Goal: Transaction & Acquisition: Book appointment/travel/reservation

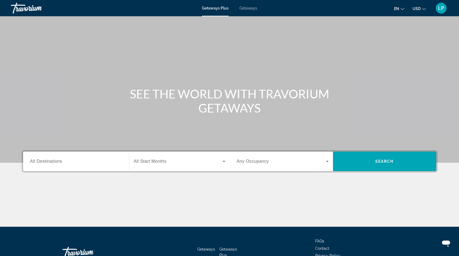
click at [253, 7] on span "Getaways" at bounding box center [248, 8] width 18 height 4
click at [62, 159] on input "Destination All Destinations" at bounding box center [76, 162] width 92 height 7
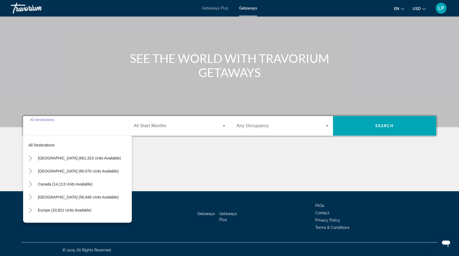
scroll to position [37, 0]
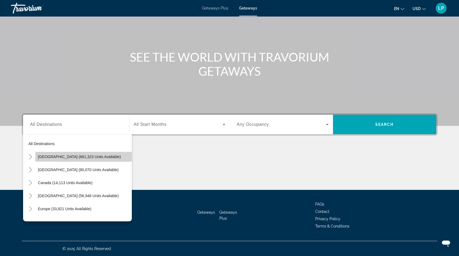
click at [61, 157] on span "United States (661,323 units available)" at bounding box center [79, 157] width 83 height 4
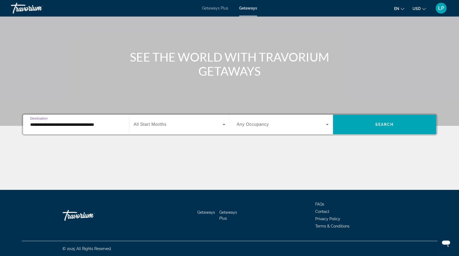
click at [38, 125] on input "**********" at bounding box center [76, 125] width 92 height 7
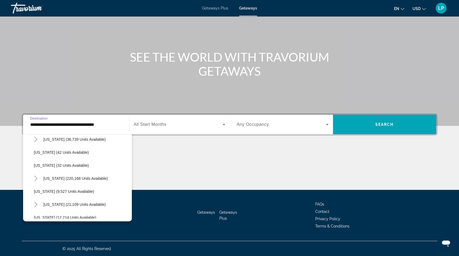
scroll to position [71, 0]
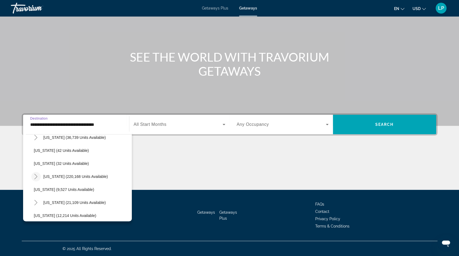
click at [37, 176] on icon "Toggle Florida (220,168 units available)" at bounding box center [35, 176] width 3 height 5
click at [55, 188] on span "Orlando & Disney Area (92,773 units available)" at bounding box center [79, 190] width 81 height 4
type input "**********"
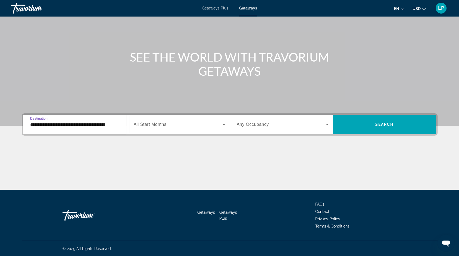
click at [153, 126] on span "All Start Months" at bounding box center [150, 124] width 33 height 5
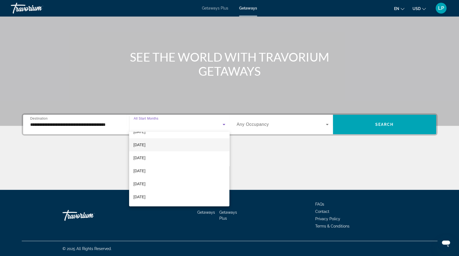
scroll to position [36, 0]
click at [159, 179] on mat-option "February 2026" at bounding box center [179, 182] width 100 height 13
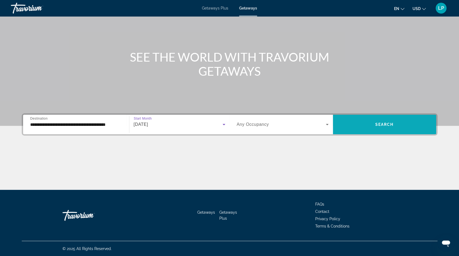
click at [353, 122] on span "Search widget" at bounding box center [384, 124] width 103 height 13
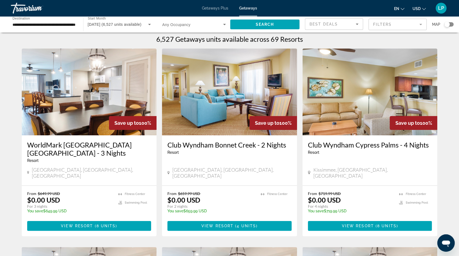
scroll to position [4, 0]
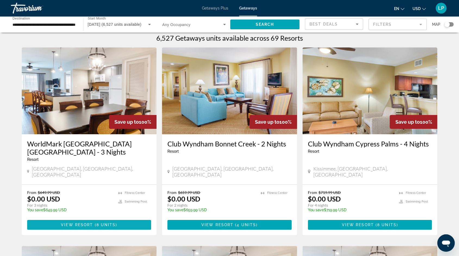
click at [87, 223] on span "View Resort" at bounding box center [77, 225] width 32 height 4
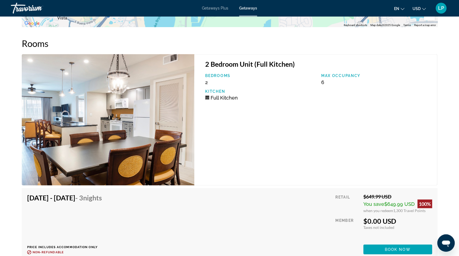
scroll to position [996, 0]
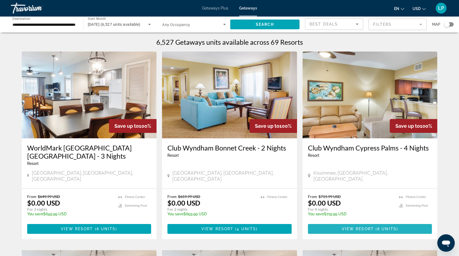
click at [342, 226] on span "Main content" at bounding box center [370, 229] width 124 height 13
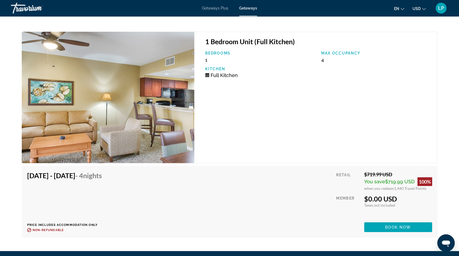
scroll to position [1277, 0]
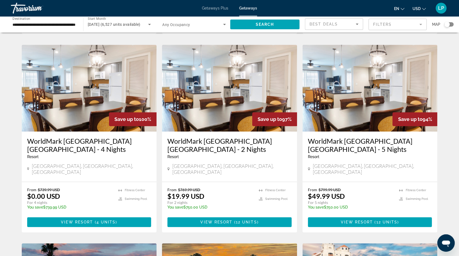
scroll to position [206, 0]
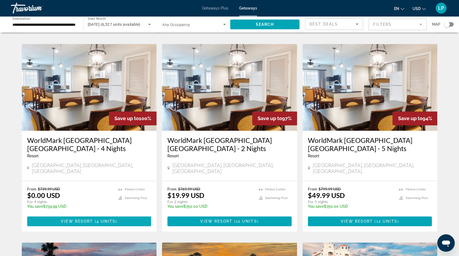
click at [102, 215] on span "Main content" at bounding box center [89, 221] width 124 height 13
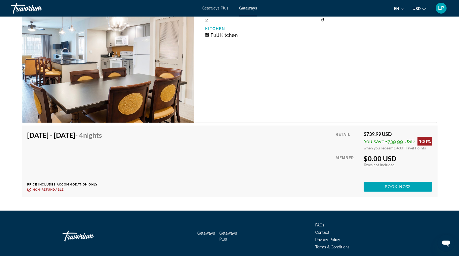
scroll to position [1076, 0]
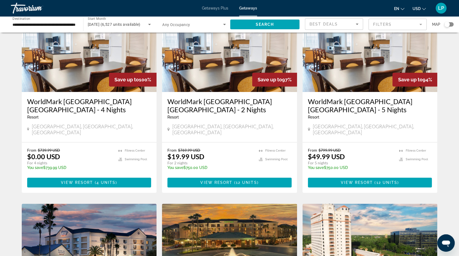
scroll to position [246, 0]
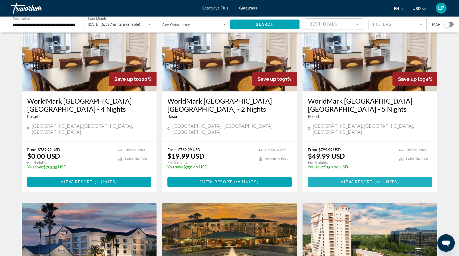
click at [354, 176] on span "Main content" at bounding box center [370, 182] width 124 height 13
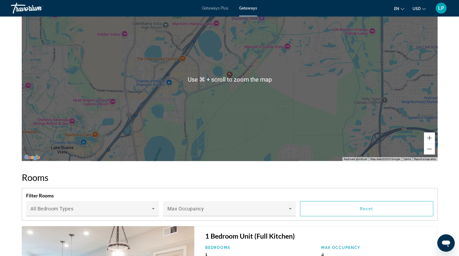
scroll to position [861, 0]
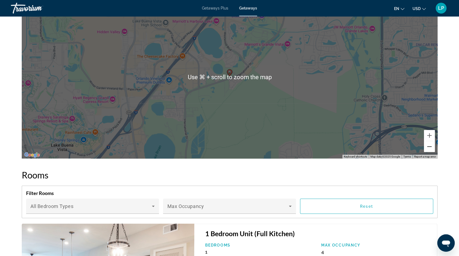
click at [429, 142] on button "Zoom out" at bounding box center [428, 146] width 11 height 11
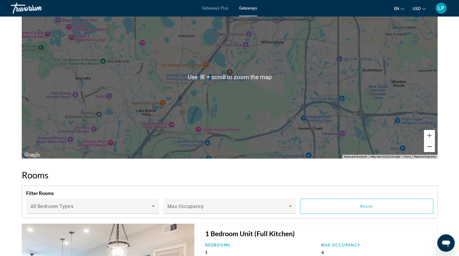
click at [429, 142] on button "Zoom out" at bounding box center [428, 146] width 11 height 11
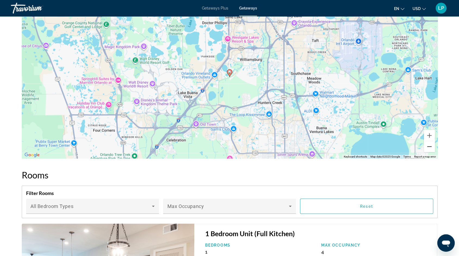
click at [429, 142] on button "Zoom out" at bounding box center [428, 146] width 11 height 11
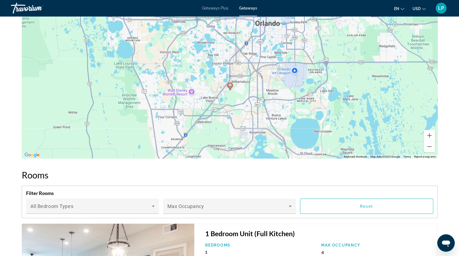
drag, startPoint x: 312, startPoint y: 102, endPoint x: 313, endPoint y: 108, distance: 5.7
click at [313, 108] on div "To activate drag with keyboard, press Alt + Enter. Once in keyboard drag state,…" at bounding box center [229, 77] width 415 height 163
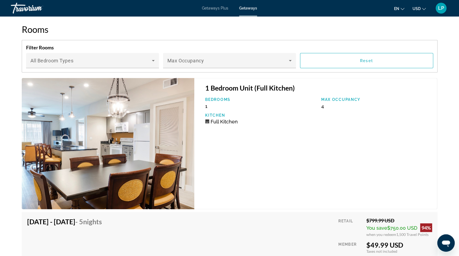
scroll to position [1016, 0]
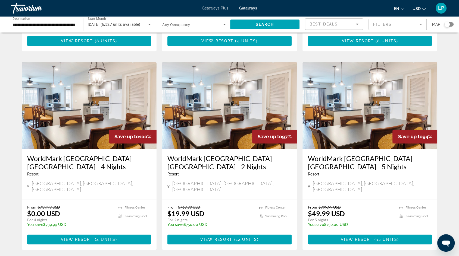
scroll to position [189, 0]
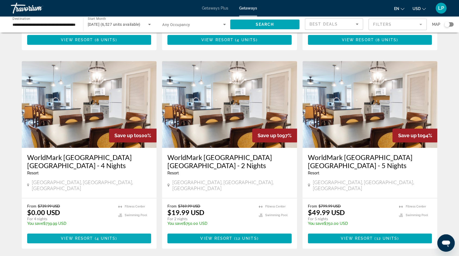
click at [96, 236] on span "( 4 units )" at bounding box center [105, 238] width 24 height 4
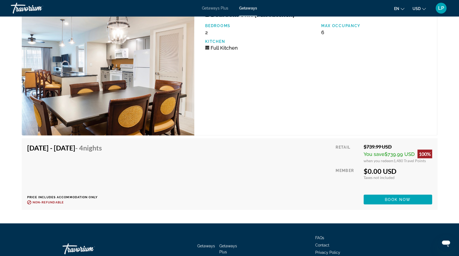
scroll to position [1052, 0]
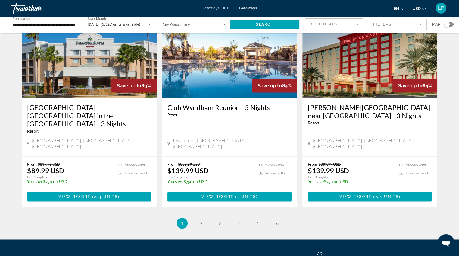
scroll to position [654, 0]
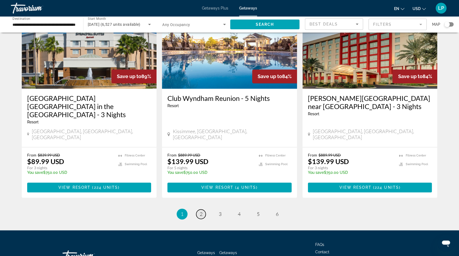
click at [203, 210] on link "page 2" at bounding box center [201, 215] width 10 height 10
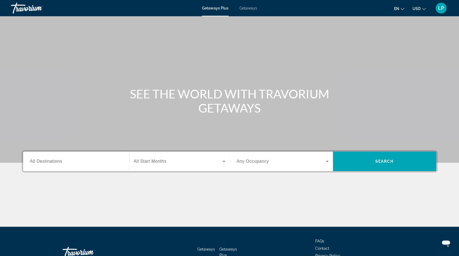
click at [50, 159] on div "Destination All Destinations" at bounding box center [76, 161] width 92 height 15
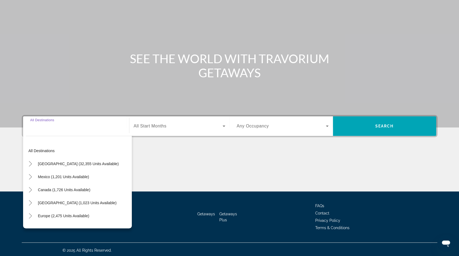
scroll to position [37, 0]
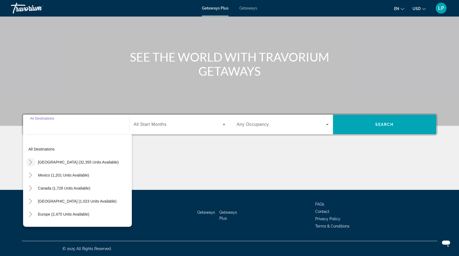
click at [32, 162] on icon "Toggle United States (32,355 units available)" at bounding box center [30, 162] width 5 height 5
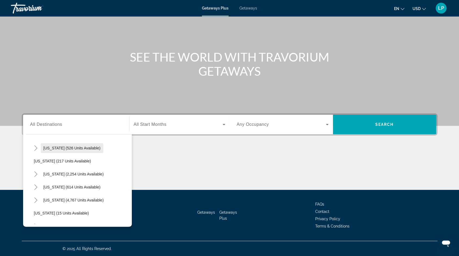
scroll to position [33, 0]
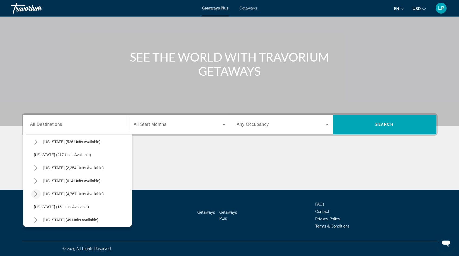
click at [34, 194] on icon "Toggle Florida (4,767 units available)" at bounding box center [35, 193] width 5 height 5
click at [60, 210] on span "Search widget" at bounding box center [84, 207] width 95 height 13
type input "**********"
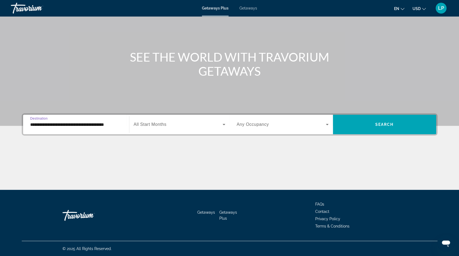
click at [150, 127] on span "All Start Months" at bounding box center [150, 124] width 33 height 5
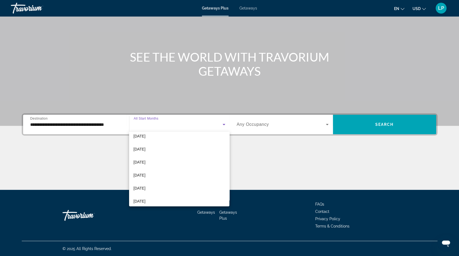
scroll to position [76, 0]
click at [145, 144] on span "February 2026" at bounding box center [139, 143] width 12 height 7
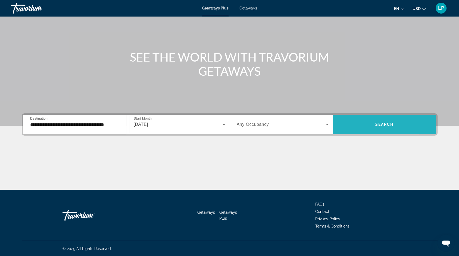
click at [359, 122] on span "Search widget" at bounding box center [384, 124] width 103 height 13
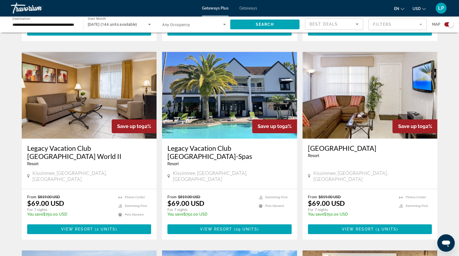
scroll to position [184, 0]
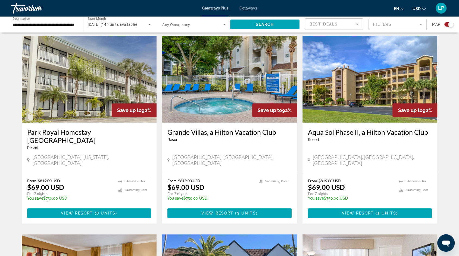
click at [245, 6] on span "Getaways" at bounding box center [248, 8] width 18 height 4
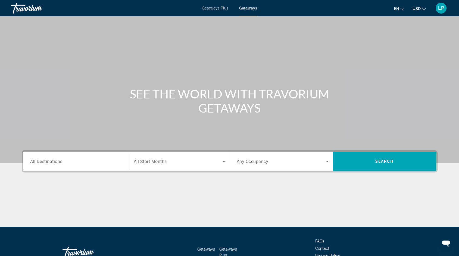
click at [54, 163] on span "All Destinations" at bounding box center [46, 161] width 32 height 5
click at [54, 163] on input "Destination All Destinations" at bounding box center [76, 162] width 92 height 7
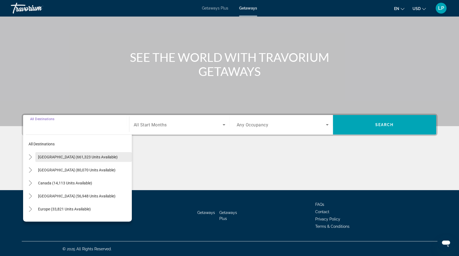
scroll to position [37, 0]
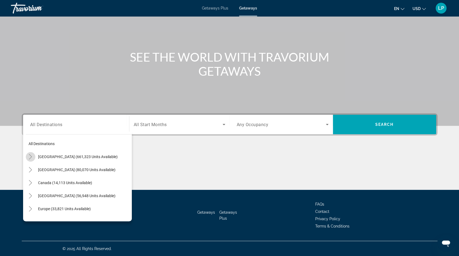
click at [31, 155] on icon "Toggle United States (661,323 units available)" at bounding box center [30, 156] width 5 height 5
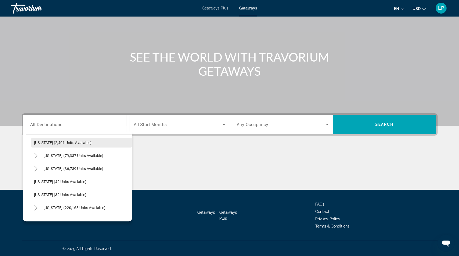
scroll to position [41, 0]
click at [36, 206] on icon "Toggle Florida (220,168 units available)" at bounding box center [35, 207] width 5 height 5
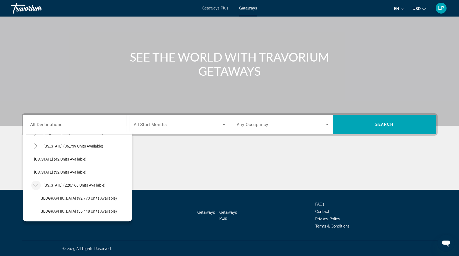
scroll to position [68, 0]
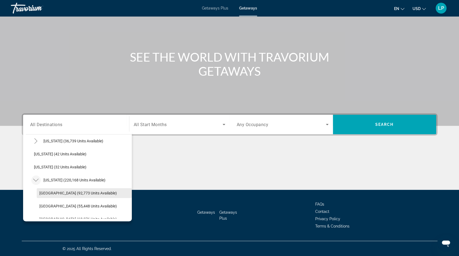
click at [56, 193] on span "[GEOGRAPHIC_DATA] (92,773 units available)" at bounding box center [77, 193] width 77 height 4
type input "**********"
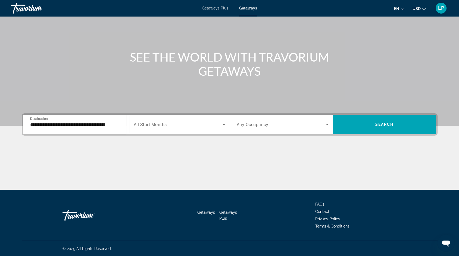
click at [153, 128] on div "Search widget" at bounding box center [179, 124] width 91 height 15
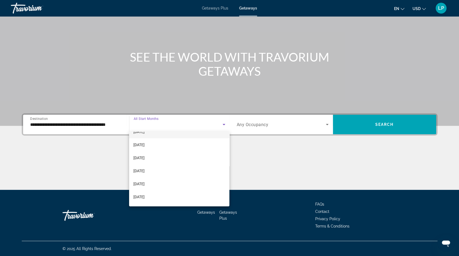
scroll to position [68, 0]
click at [144, 150] on span "[DATE]" at bounding box center [138, 150] width 11 height 7
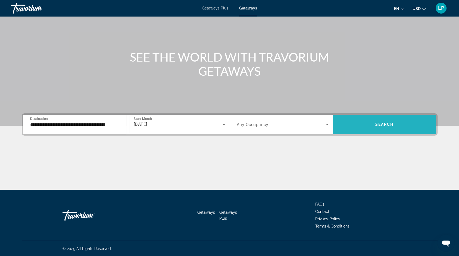
click at [349, 125] on span "Search widget" at bounding box center [384, 124] width 103 height 13
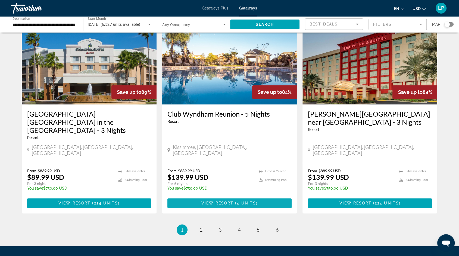
scroll to position [644, 0]
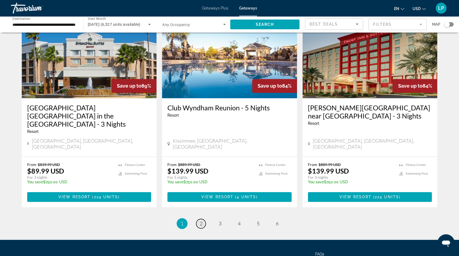
click at [201, 221] on span "2" at bounding box center [201, 224] width 3 height 6
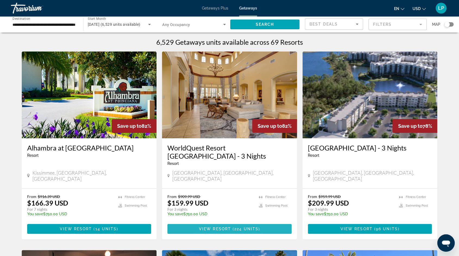
click at [208, 227] on span "View Resort" at bounding box center [215, 229] width 32 height 4
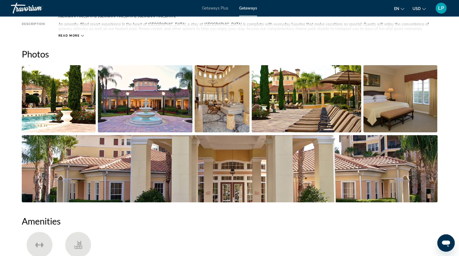
scroll to position [160, 0]
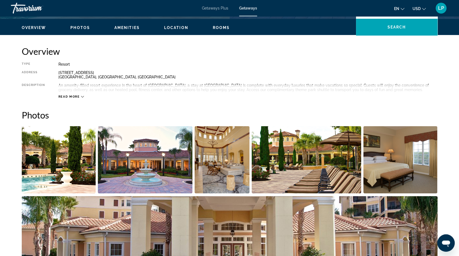
click at [57, 157] on img "Open full-screen image slider" at bounding box center [59, 159] width 74 height 67
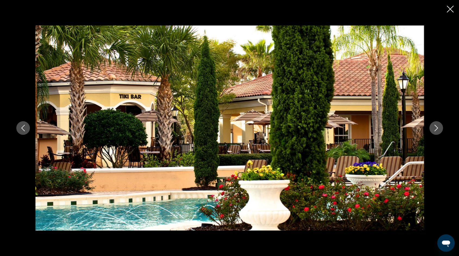
click at [436, 126] on icon "Next image" at bounding box center [435, 128] width 7 height 7
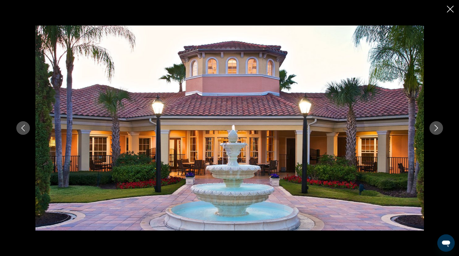
click at [436, 126] on icon "Next image" at bounding box center [435, 128] width 7 height 7
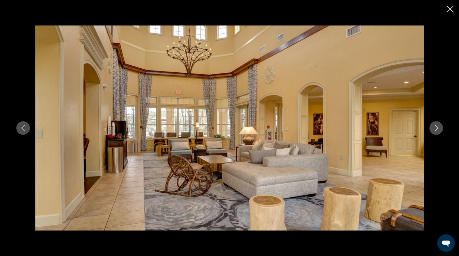
click at [436, 126] on icon "Next image" at bounding box center [435, 128] width 7 height 7
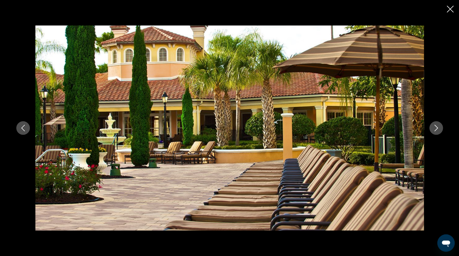
click at [434, 127] on icon "Next image" at bounding box center [435, 128] width 7 height 7
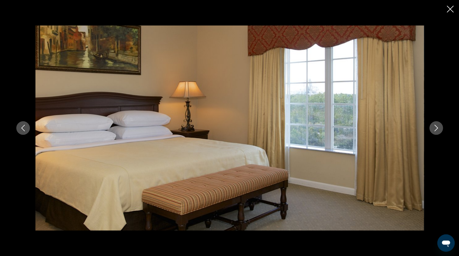
click at [434, 128] on icon "Next image" at bounding box center [435, 128] width 7 height 7
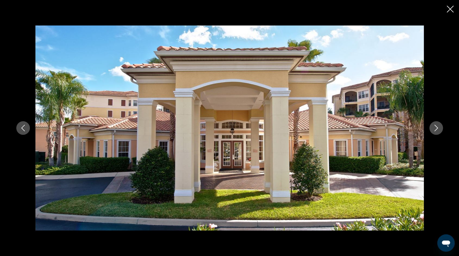
click at [434, 128] on icon "Next image" at bounding box center [435, 128] width 7 height 7
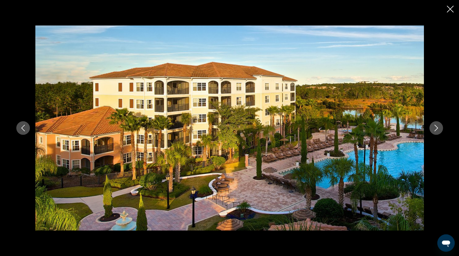
click at [435, 127] on icon "Next image" at bounding box center [435, 128] width 7 height 7
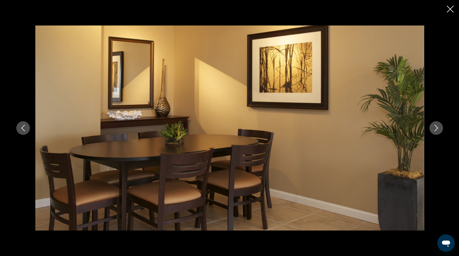
click at [435, 127] on icon "Next image" at bounding box center [435, 128] width 7 height 7
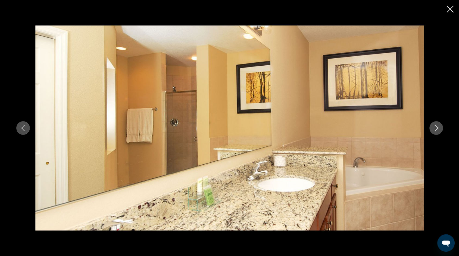
click at [435, 127] on icon "Next image" at bounding box center [435, 128] width 7 height 7
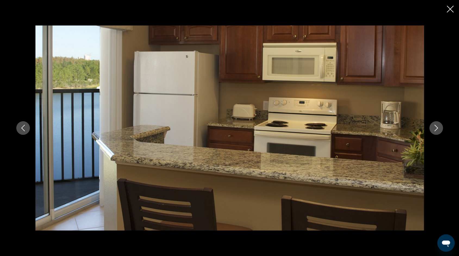
click at [435, 127] on icon "Next image" at bounding box center [435, 128] width 7 height 7
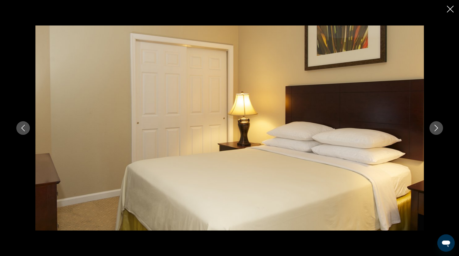
click at [435, 127] on icon "Next image" at bounding box center [435, 128] width 7 height 7
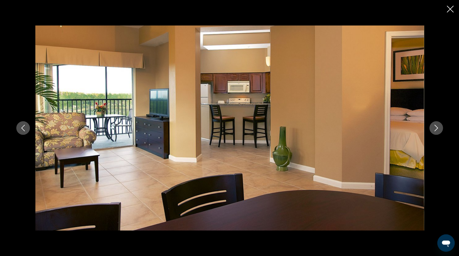
click at [435, 127] on icon "Next image" at bounding box center [435, 128] width 7 height 7
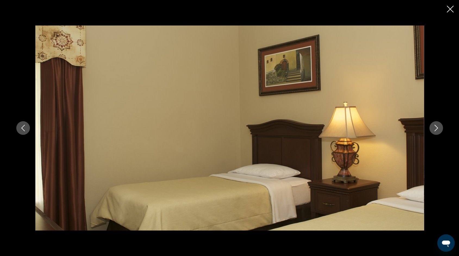
click at [435, 127] on icon "Next image" at bounding box center [435, 128] width 7 height 7
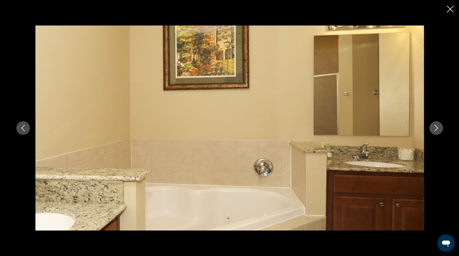
click at [435, 127] on icon "Next image" at bounding box center [435, 128] width 7 height 7
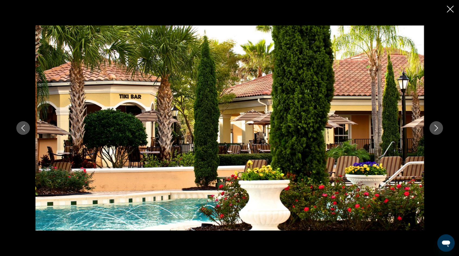
click at [435, 127] on icon "Next image" at bounding box center [435, 128] width 7 height 7
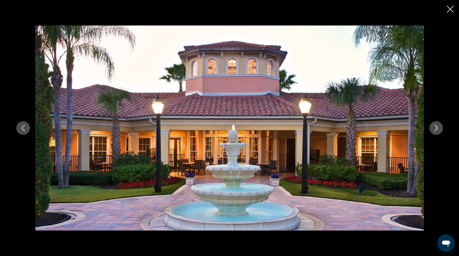
click at [435, 127] on icon "Next image" at bounding box center [435, 128] width 7 height 7
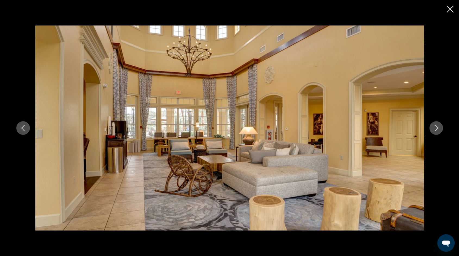
click at [435, 127] on icon "Next image" at bounding box center [435, 128] width 7 height 7
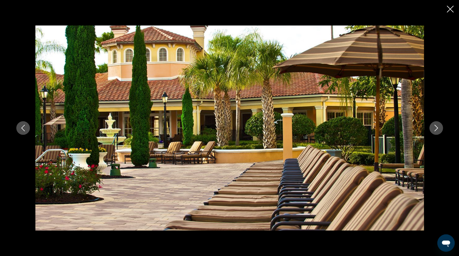
click at [448, 7] on icon "Close slideshow" at bounding box center [449, 9] width 7 height 7
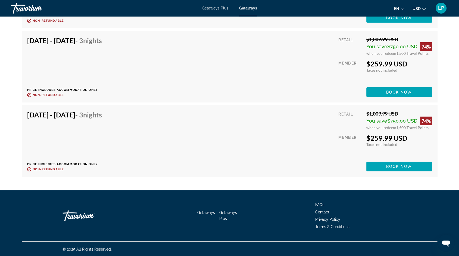
scroll to position [5130, 0]
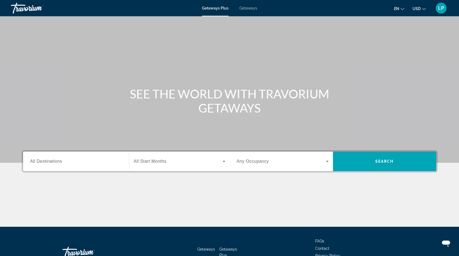
click at [249, 5] on div "Getaways Plus Getaways en English Español Français Italiano Português русский U…" at bounding box center [229, 8] width 459 height 14
click at [249, 7] on span "Getaways" at bounding box center [248, 8] width 18 height 4
click at [54, 161] on span "All Destinations" at bounding box center [46, 161] width 32 height 5
click at [54, 161] on input "Destination All Destinations" at bounding box center [76, 162] width 92 height 7
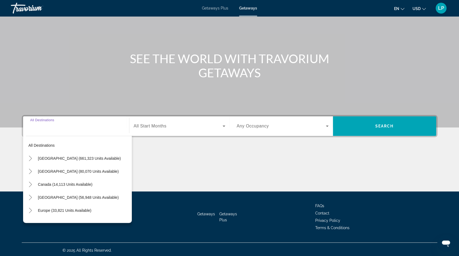
scroll to position [37, 0]
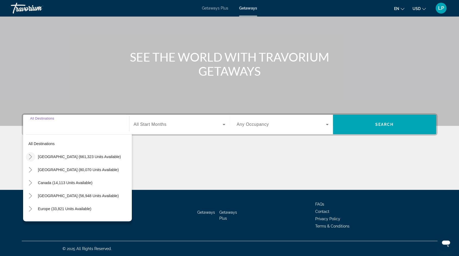
click at [29, 156] on icon "Toggle United States (661,323 units available)" at bounding box center [30, 156] width 5 height 5
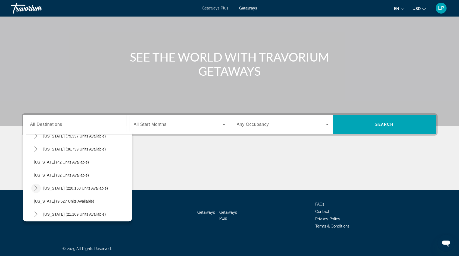
click at [34, 186] on icon "Toggle Florida (220,168 units available)" at bounding box center [35, 188] width 5 height 5
click at [45, 187] on span "Orlando & Disney Area (92,773 units available)" at bounding box center [79, 188] width 81 height 4
type input "**********"
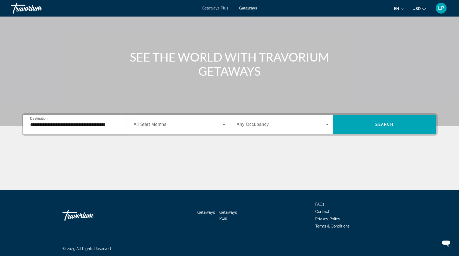
click at [160, 125] on span "All Start Months" at bounding box center [150, 124] width 33 height 5
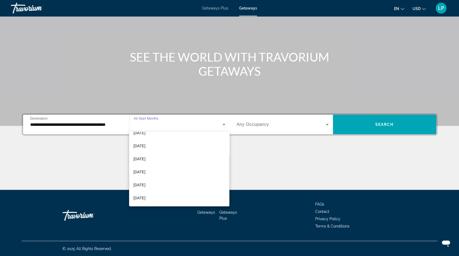
scroll to position [44, 0]
click at [145, 174] on span "[DATE]" at bounding box center [139, 175] width 12 height 7
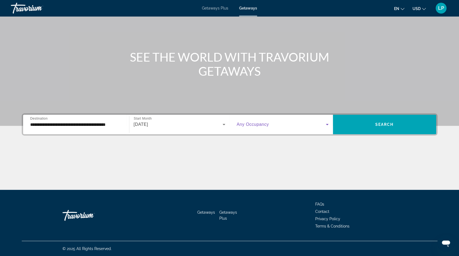
click at [288, 122] on span "Search widget" at bounding box center [280, 124] width 89 height 7
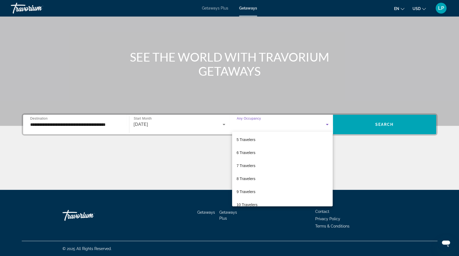
scroll to position [60, 0]
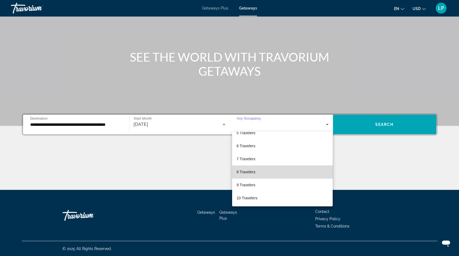
click at [257, 171] on mat-option "8 Travelers" at bounding box center [282, 172] width 100 height 13
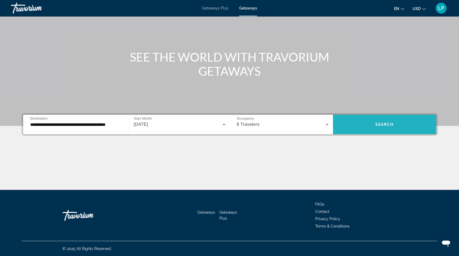
click at [367, 120] on span "Search widget" at bounding box center [384, 124] width 103 height 13
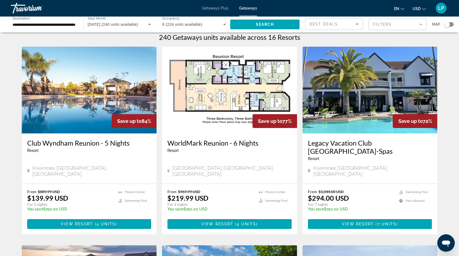
scroll to position [6, 0]
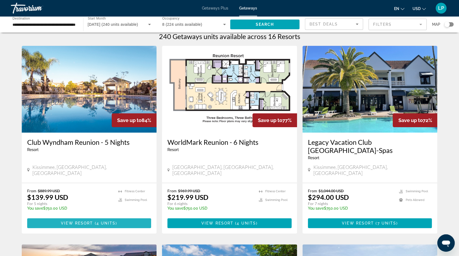
click at [59, 217] on span "Main content" at bounding box center [89, 223] width 124 height 13
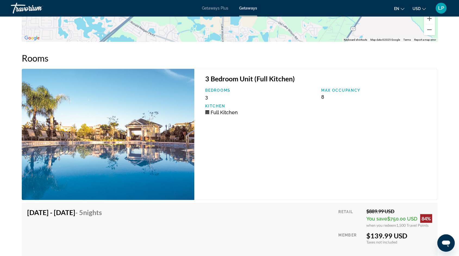
scroll to position [887, 0]
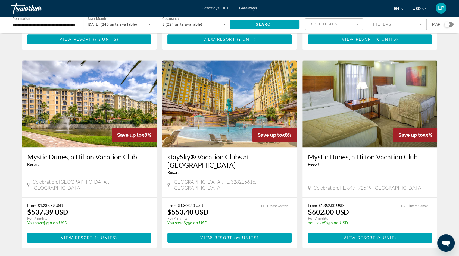
scroll to position [570, 0]
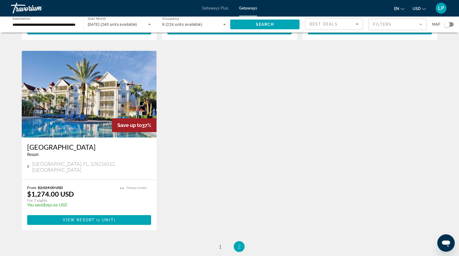
scroll to position [252, 0]
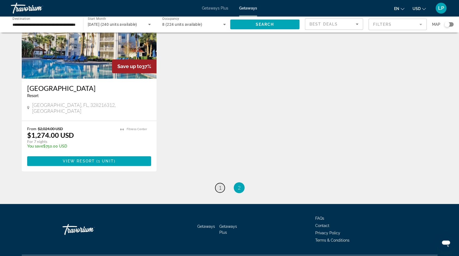
click at [219, 185] on span "1" at bounding box center [220, 188] width 3 height 6
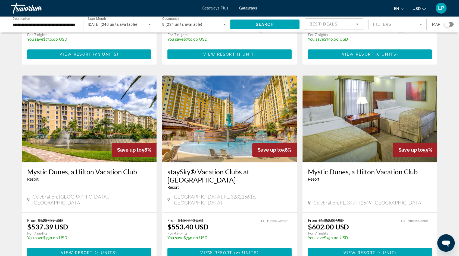
scroll to position [566, 0]
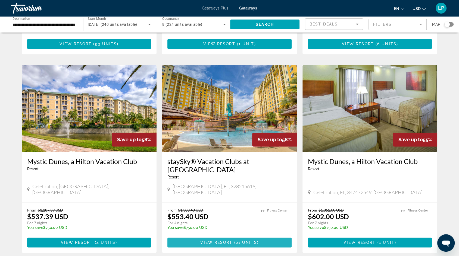
click at [226, 236] on span "Main content" at bounding box center [229, 242] width 124 height 13
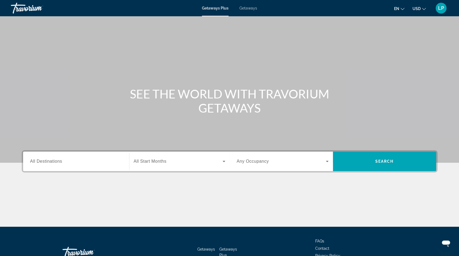
click at [243, 11] on div "Getaways Plus Getaways en English Español Français Italiano Português русский U…" at bounding box center [229, 8] width 459 height 14
click at [249, 8] on span "Getaways" at bounding box center [248, 8] width 18 height 4
click at [54, 161] on span "All Destinations" at bounding box center [46, 161] width 32 height 5
click at [54, 161] on input "Destination All Destinations" at bounding box center [76, 162] width 92 height 7
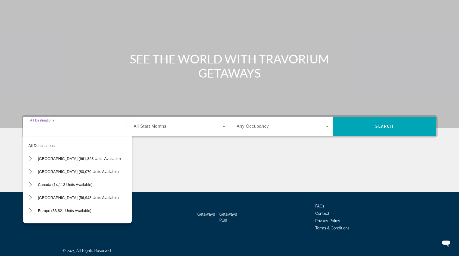
scroll to position [37, 0]
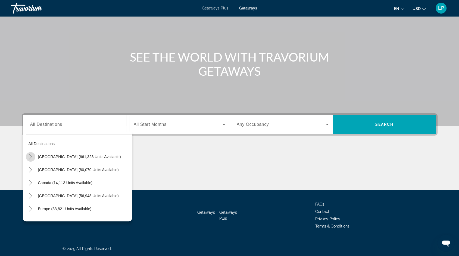
click at [29, 154] on icon "Toggle United States (661,323 units available)" at bounding box center [30, 156] width 5 height 5
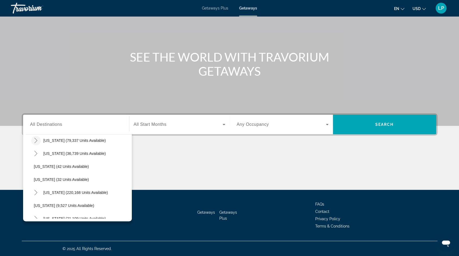
scroll to position [59, 0]
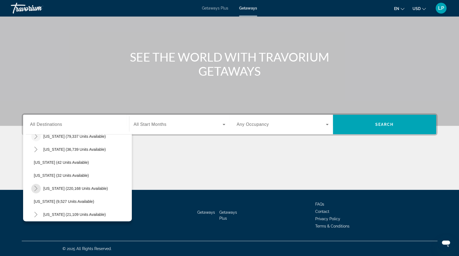
click at [34, 182] on span "Toggle Florida (220,168 units available)" at bounding box center [35, 188] width 13 height 13
click at [43, 200] on span "Orlando & Disney Area (92,773 units available)" at bounding box center [79, 202] width 81 height 4
type input "**********"
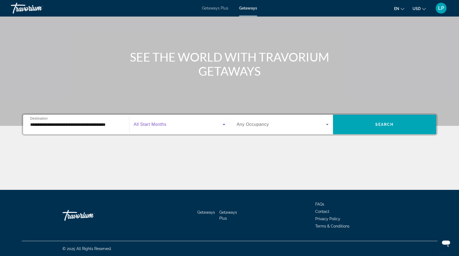
click at [156, 127] on span "Search widget" at bounding box center [178, 124] width 89 height 7
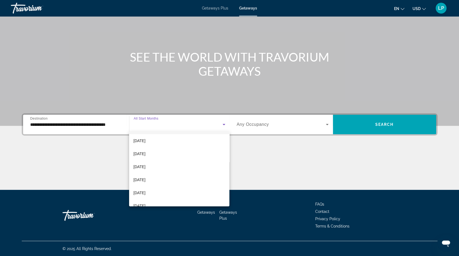
scroll to position [39, 0]
click at [145, 177] on span "[DATE]" at bounding box center [139, 179] width 12 height 7
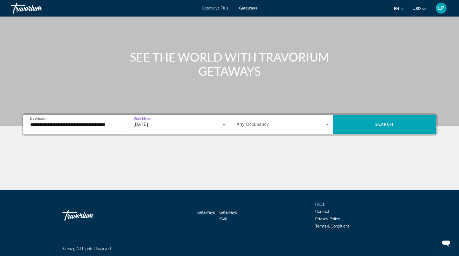
click at [281, 128] on div "Search widget" at bounding box center [282, 124] width 92 height 15
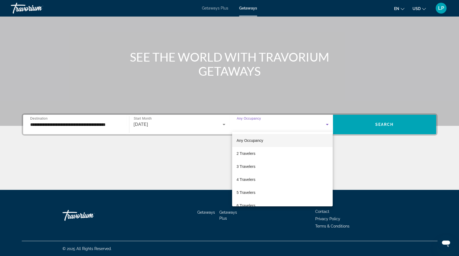
click at [361, 125] on div at bounding box center [229, 128] width 459 height 256
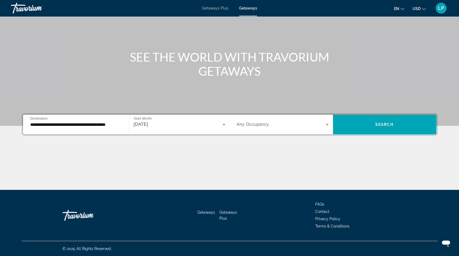
click at [361, 125] on span "Search widget" at bounding box center [384, 124] width 103 height 13
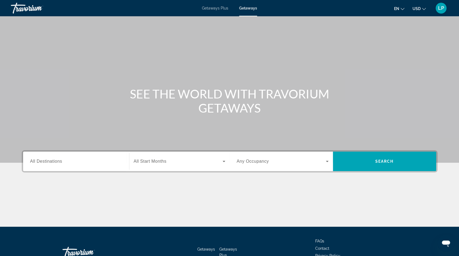
click at [55, 153] on div "Destination All Destinations" at bounding box center [76, 162] width 100 height 20
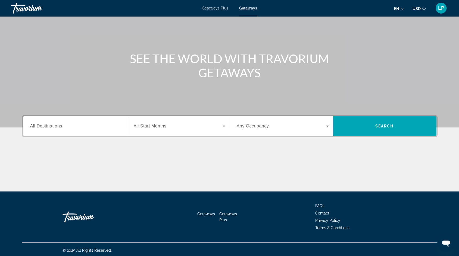
scroll to position [37, 0]
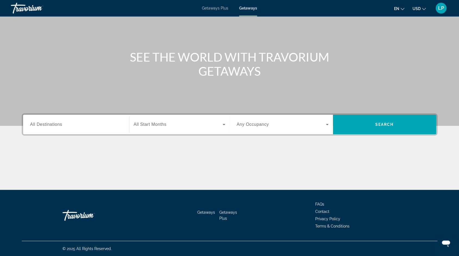
click at [45, 132] on div "Destination All Destinations" at bounding box center [76, 125] width 100 height 20
click at [45, 129] on div "Search widget" at bounding box center [76, 124] width 92 height 15
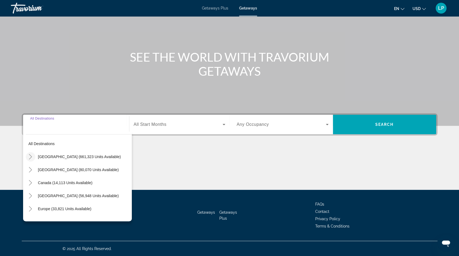
click at [29, 157] on icon "Toggle United States (661,323 units available)" at bounding box center [30, 156] width 5 height 5
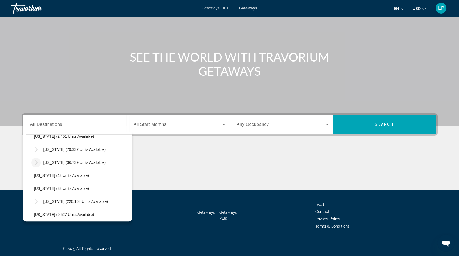
scroll to position [48, 0]
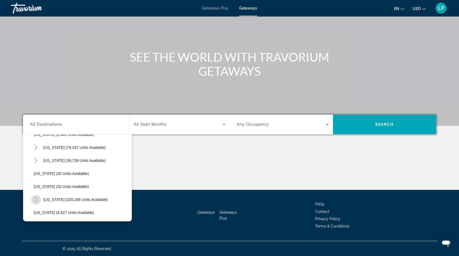
click at [34, 197] on icon "Toggle Florida (220,168 units available)" at bounding box center [35, 199] width 3 height 5
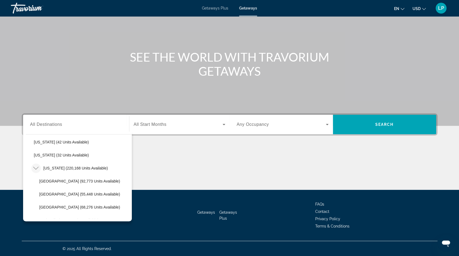
scroll to position [82, 0]
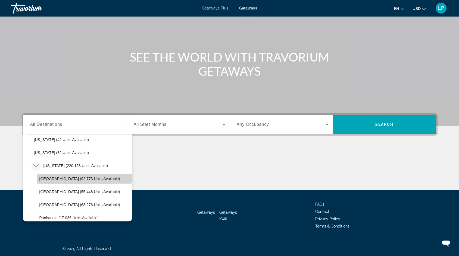
click at [52, 179] on span "Orlando & Disney Area (92,773 units available)" at bounding box center [79, 179] width 81 height 4
type input "**********"
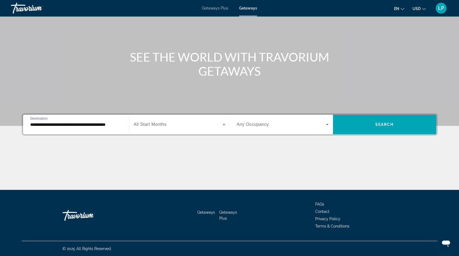
click at [159, 129] on div "Search widget" at bounding box center [179, 124] width 91 height 15
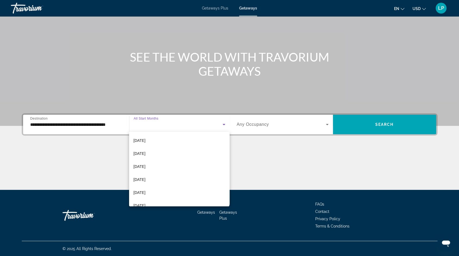
scroll to position [68, 0]
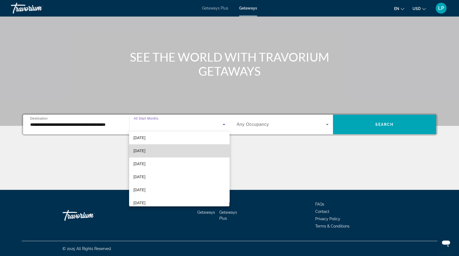
click at [145, 153] on span "February 2026" at bounding box center [139, 151] width 12 height 7
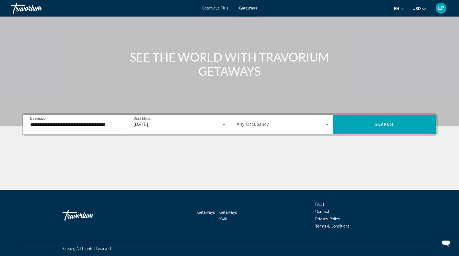
click at [261, 126] on span "Any Occupancy" at bounding box center [252, 124] width 32 height 5
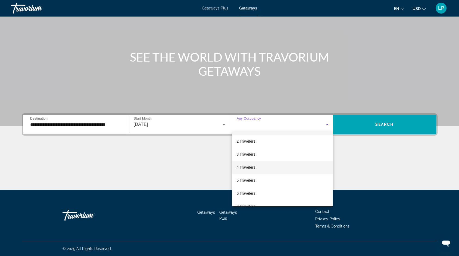
scroll to position [15, 0]
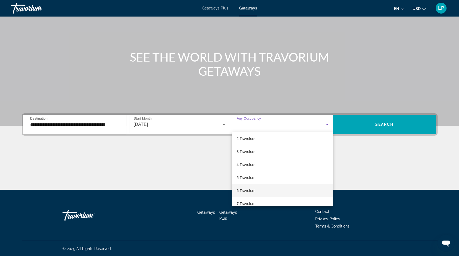
click at [247, 187] on mat-option "6 Travelers" at bounding box center [282, 190] width 100 height 13
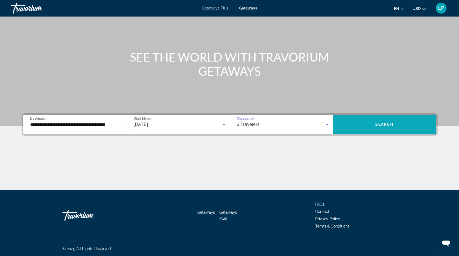
click at [370, 129] on span "Search widget" at bounding box center [384, 124] width 103 height 13
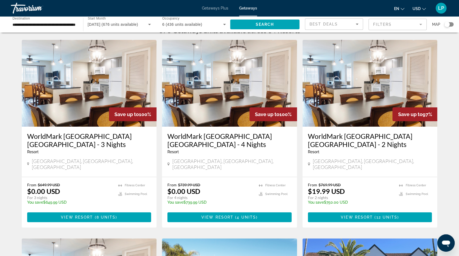
scroll to position [9, 0]
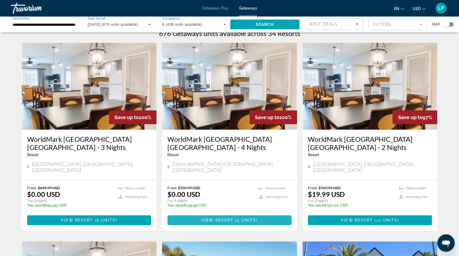
click at [216, 218] on span "View Resort" at bounding box center [217, 220] width 32 height 4
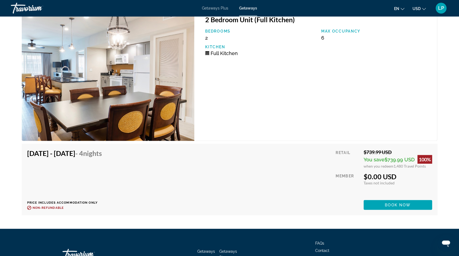
scroll to position [1076, 0]
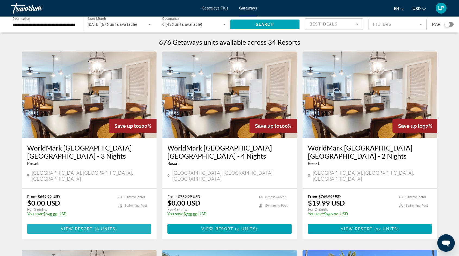
click at [79, 227] on span "View Resort" at bounding box center [77, 229] width 32 height 4
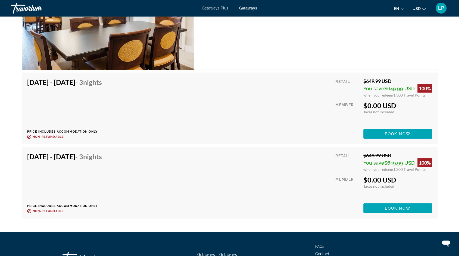
scroll to position [1150, 0]
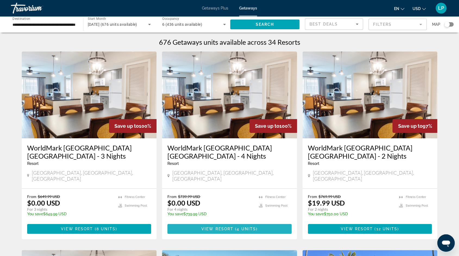
click at [208, 227] on span "View Resort" at bounding box center [217, 229] width 32 height 4
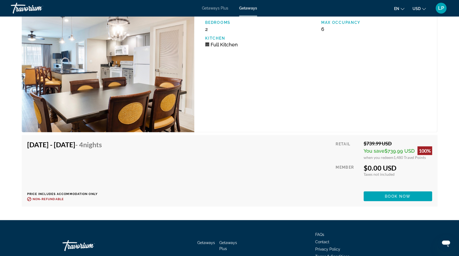
scroll to position [1076, 0]
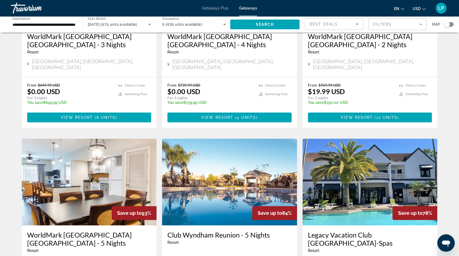
scroll to position [110, 0]
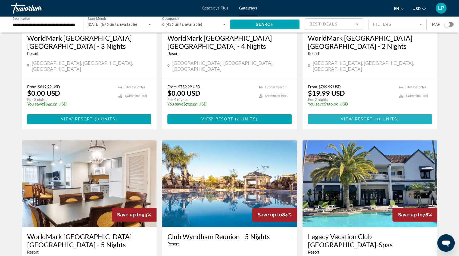
click at [337, 113] on span "Main content" at bounding box center [370, 119] width 124 height 13
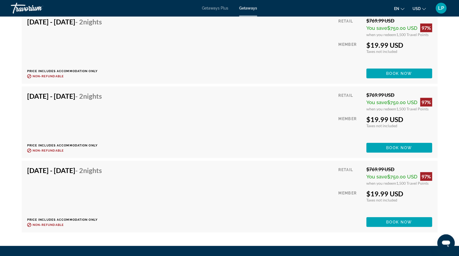
scroll to position [1159, 0]
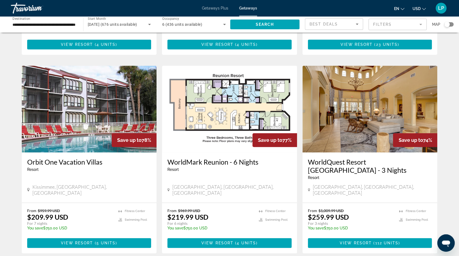
scroll to position [384, 0]
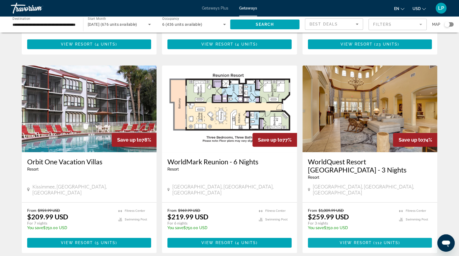
click at [350, 241] on span "View Resort" at bounding box center [355, 243] width 32 height 4
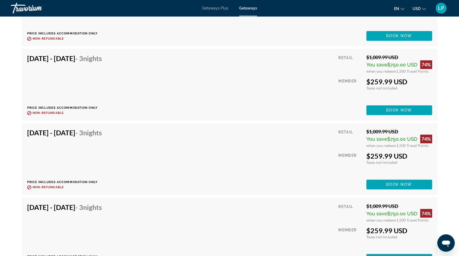
scroll to position [2584, 0]
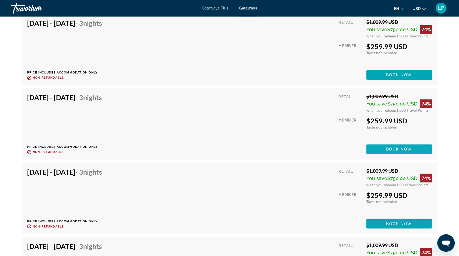
click at [395, 149] on span "Book now" at bounding box center [399, 149] width 26 height 4
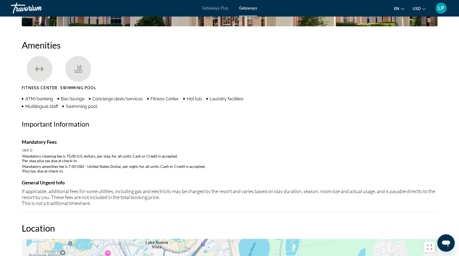
scroll to position [422, 0]
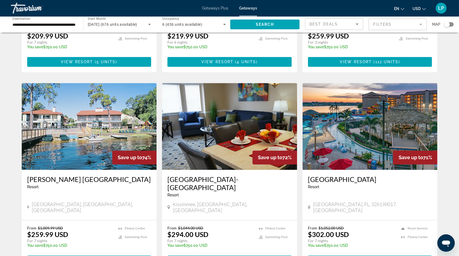
scroll to position [567, 0]
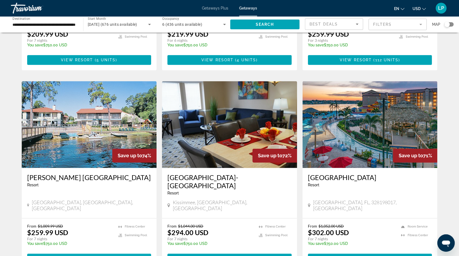
click at [84, 256] on span "View Resort" at bounding box center [77, 259] width 32 height 4
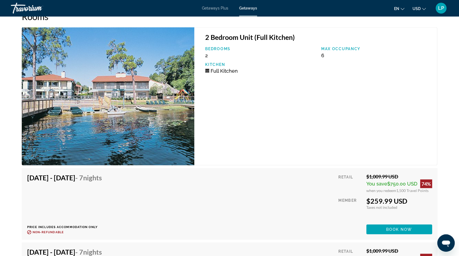
scroll to position [1008, 0]
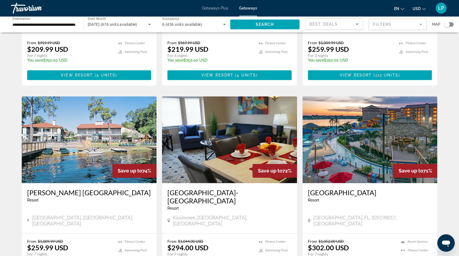
scroll to position [580, 0]
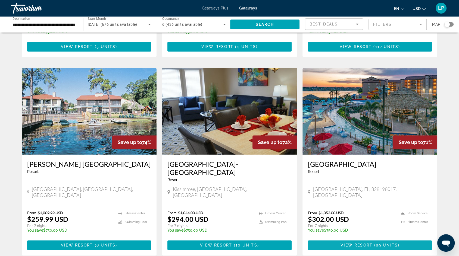
click at [341, 243] on span "View Resort" at bounding box center [356, 245] width 32 height 4
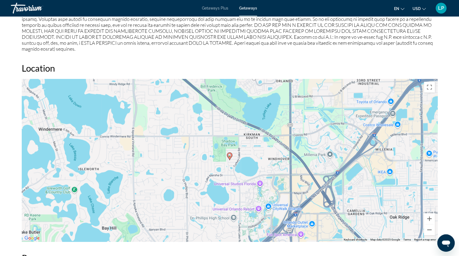
scroll to position [607, 0]
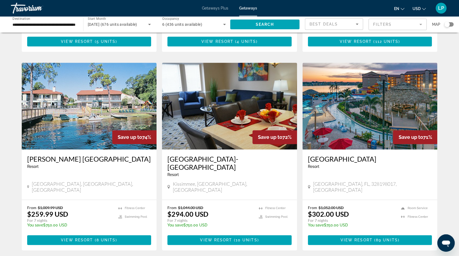
scroll to position [583, 0]
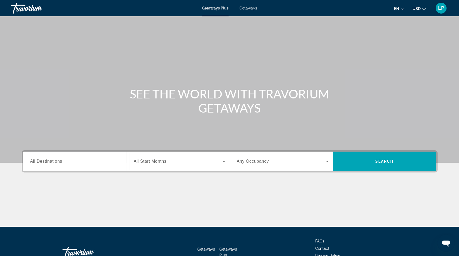
click at [250, 7] on span "Getaways" at bounding box center [248, 8] width 18 height 4
click at [63, 163] on input "Destination All Destinations" at bounding box center [76, 162] width 92 height 7
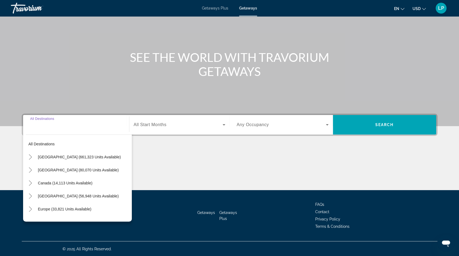
scroll to position [37, 0]
click at [27, 154] on mat-icon "Toggle United States (661,323 units available)" at bounding box center [31, 157] width 10 height 10
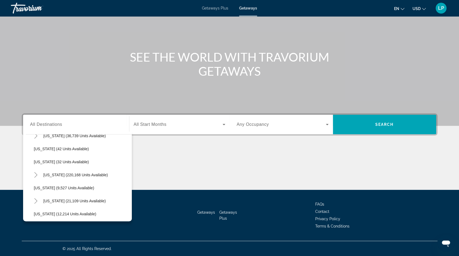
scroll to position [75, 0]
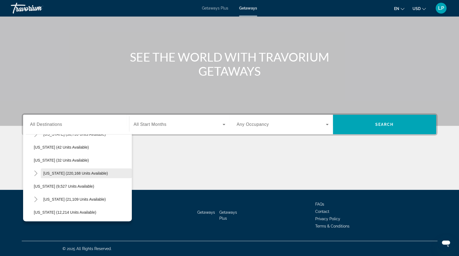
click at [63, 171] on span "[US_STATE] (220,168 units available)" at bounding box center [75, 173] width 64 height 4
type input "**********"
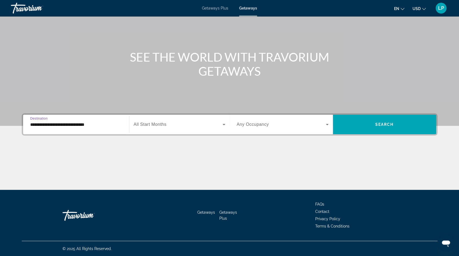
click at [154, 125] on span "All Start Months" at bounding box center [150, 124] width 33 height 5
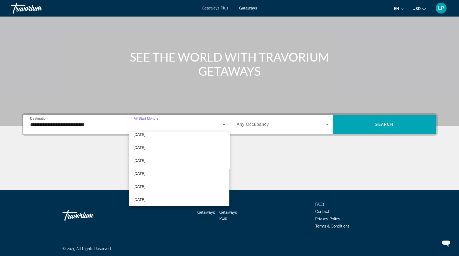
scroll to position [34, 0]
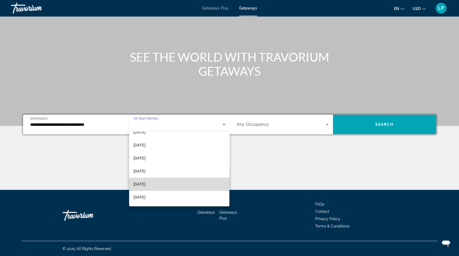
click at [145, 182] on span "[DATE]" at bounding box center [139, 184] width 12 height 7
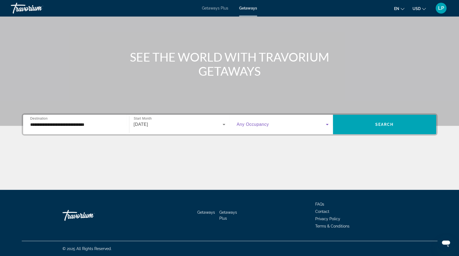
click at [282, 125] on span "Search widget" at bounding box center [280, 124] width 89 height 7
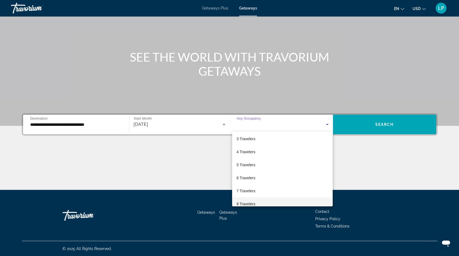
click at [252, 204] on span "8 Travelers" at bounding box center [245, 204] width 19 height 7
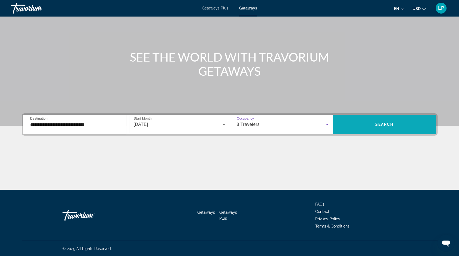
click at [380, 120] on span "Search widget" at bounding box center [384, 124] width 103 height 13
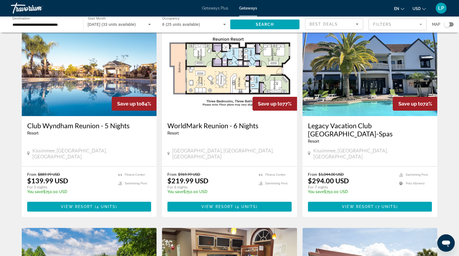
scroll to position [21, 0]
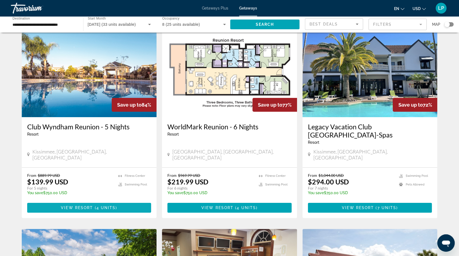
click at [68, 206] on span "View Resort" at bounding box center [77, 208] width 32 height 4
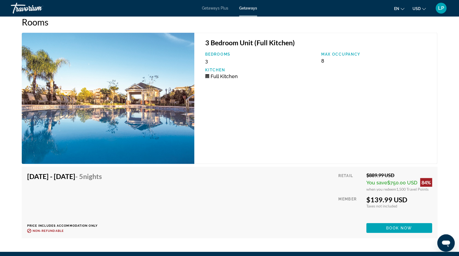
scroll to position [939, 0]
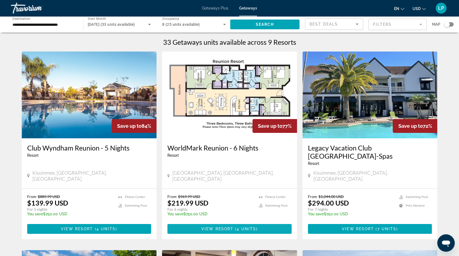
click at [213, 227] on span "View Resort" at bounding box center [217, 229] width 32 height 4
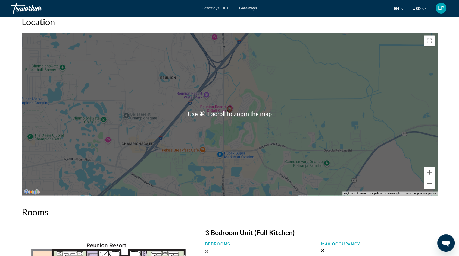
scroll to position [739, 0]
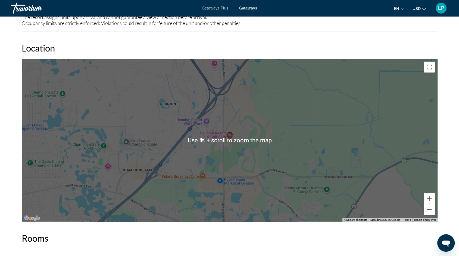
click at [428, 207] on button "Zoom out" at bounding box center [428, 209] width 11 height 11
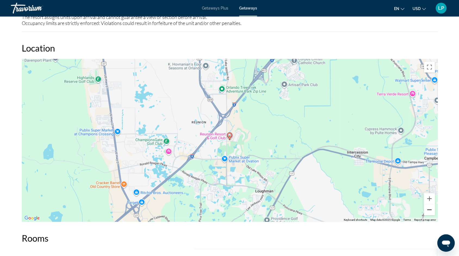
click at [428, 207] on button "Zoom out" at bounding box center [428, 209] width 11 height 11
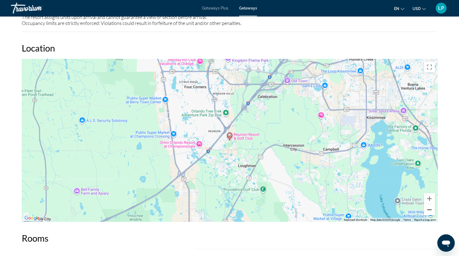
click at [428, 207] on button "Zoom out" at bounding box center [428, 209] width 11 height 11
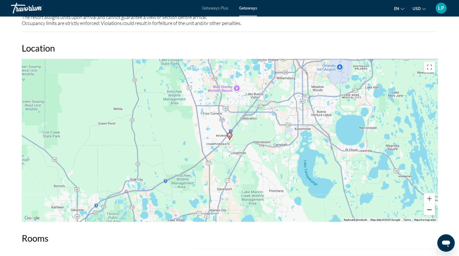
click at [428, 207] on button "Zoom out" at bounding box center [428, 209] width 11 height 11
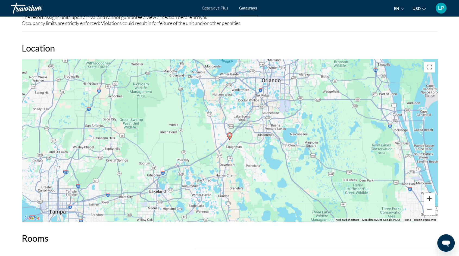
click at [429, 196] on button "Zoom in" at bounding box center [428, 198] width 11 height 11
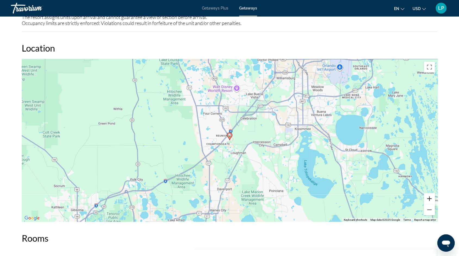
click at [429, 196] on button "Zoom in" at bounding box center [428, 198] width 11 height 11
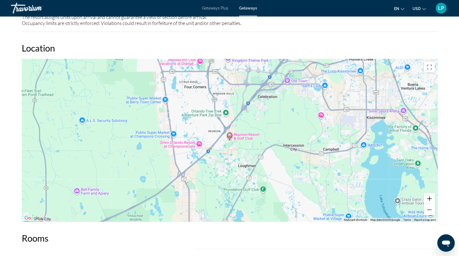
click at [429, 196] on button "Zoom in" at bounding box center [428, 198] width 11 height 11
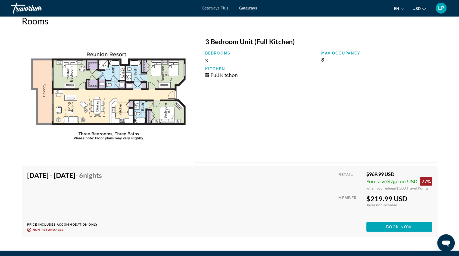
scroll to position [957, 0]
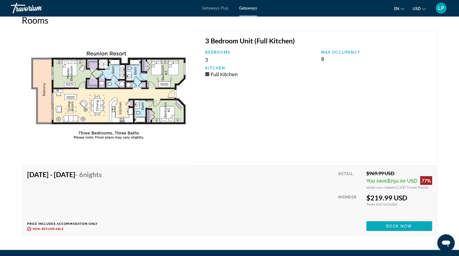
click at [374, 226] on span "Main content" at bounding box center [399, 226] width 66 height 13
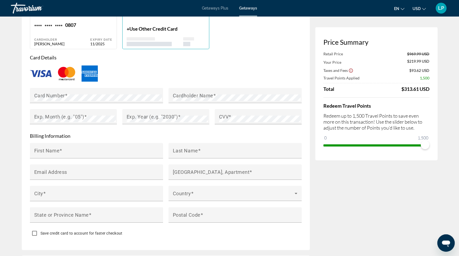
scroll to position [426, 0]
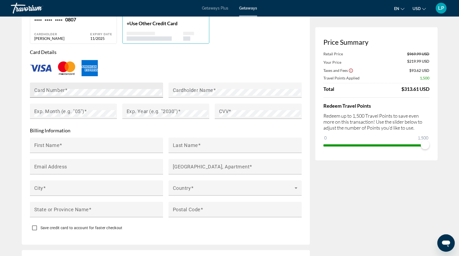
click at [53, 87] on mat-label "Card Number" at bounding box center [49, 90] width 31 height 6
click at [188, 91] on mat-label "Cardholder Name" at bounding box center [193, 90] width 40 height 6
click at [165, 112] on mat-label "Exp. Year (e.g. "2030")" at bounding box center [152, 111] width 51 height 6
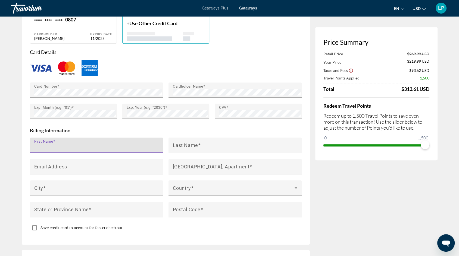
click at [143, 145] on input "First Name" at bounding box center [98, 147] width 128 height 7
type input "********"
type input "*****"
type input "**********"
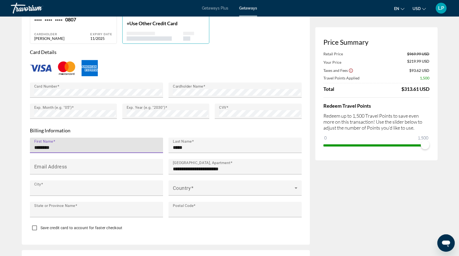
type input "*****"
type input "**"
type input "*****"
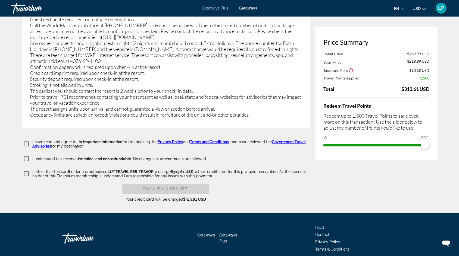
scroll to position [987, 0]
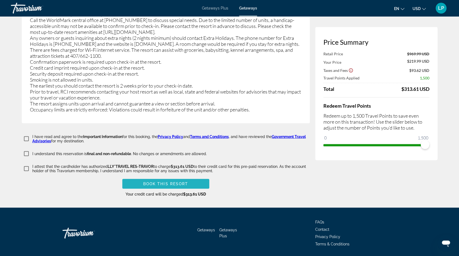
click at [164, 182] on span "Book this Resort" at bounding box center [165, 184] width 45 height 4
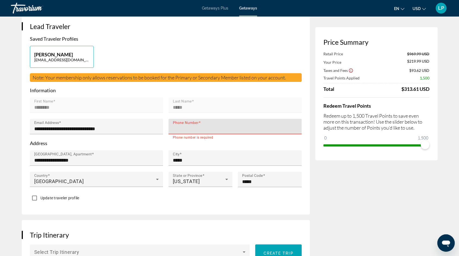
click at [196, 128] on input "Phone Number" at bounding box center [237, 129] width 128 height 7
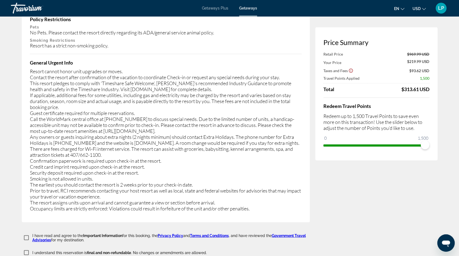
scroll to position [993, 0]
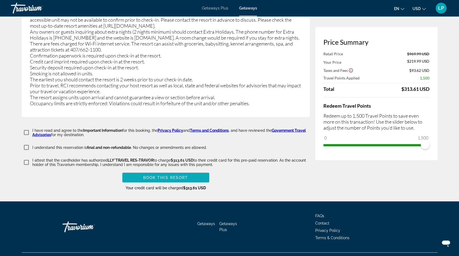
type input "**********"
click at [170, 176] on span "Book this Resort" at bounding box center [165, 178] width 45 height 4
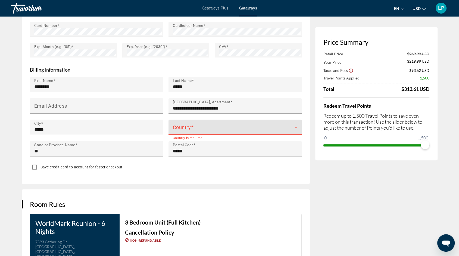
click at [189, 126] on span "Main content" at bounding box center [234, 129] width 122 height 7
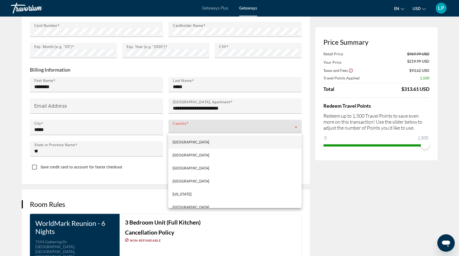
scroll to position [3042, 0]
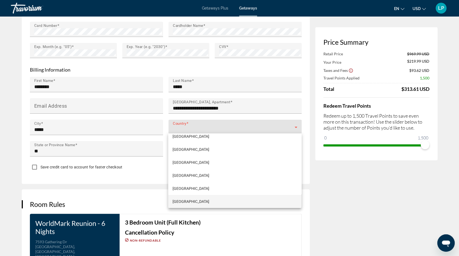
click at [189, 127] on div at bounding box center [229, 128] width 459 height 256
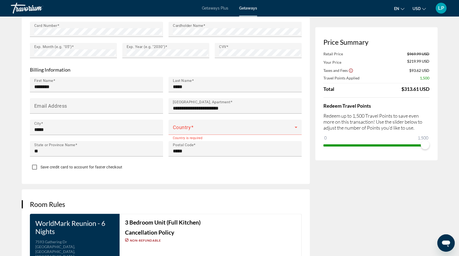
click at [189, 127] on span "Main content" at bounding box center [234, 129] width 122 height 7
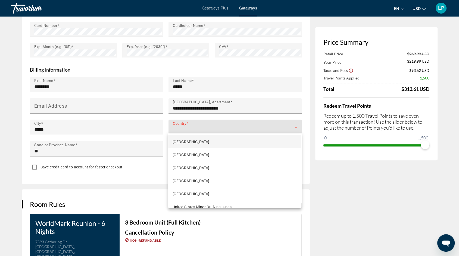
scroll to position [3114, 0]
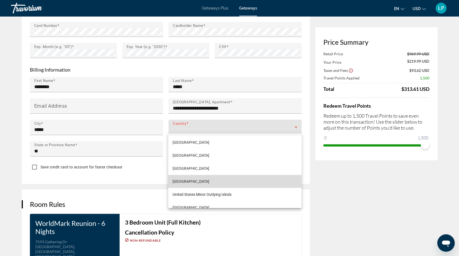
click at [194, 183] on span "United States of America" at bounding box center [190, 181] width 37 height 7
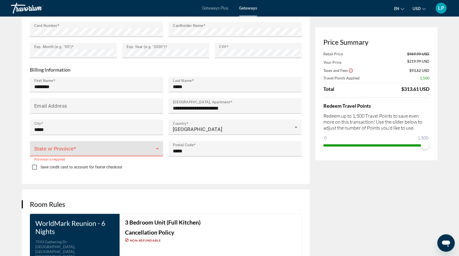
click at [85, 149] on span "Main content" at bounding box center [95, 151] width 122 height 7
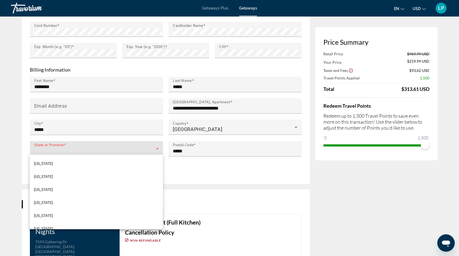
scroll to position [147, 0]
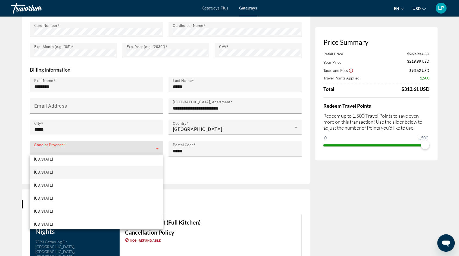
click at [64, 173] on mat-option "Idaho" at bounding box center [96, 172] width 133 height 13
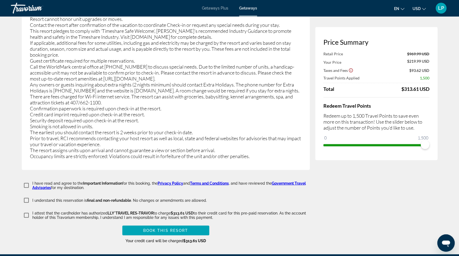
scroll to position [993, 0]
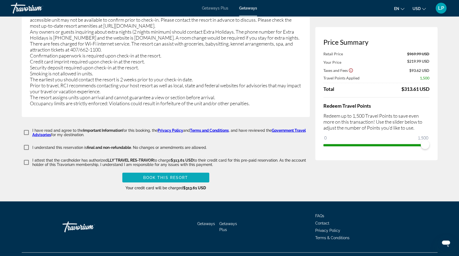
click at [135, 171] on span "Main content" at bounding box center [165, 177] width 87 height 13
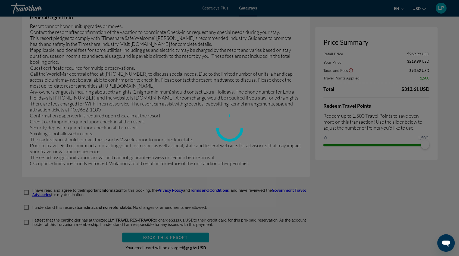
scroll to position [873, 0]
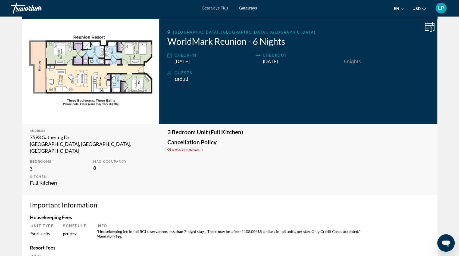
scroll to position [69, 0]
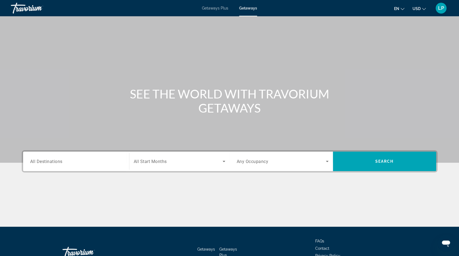
click at [54, 162] on span "All Destinations" at bounding box center [46, 161] width 32 height 5
click at [54, 162] on input "Destination All Destinations" at bounding box center [76, 162] width 92 height 7
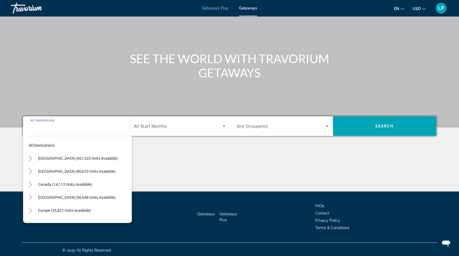
scroll to position [37, 0]
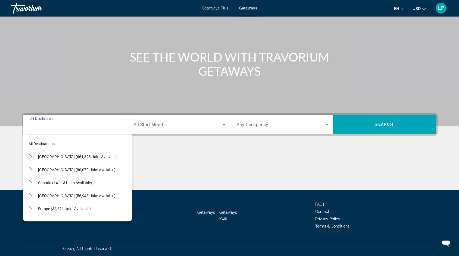
click at [30, 153] on mat-icon "Toggle United States (661,323 units available)" at bounding box center [31, 157] width 10 height 10
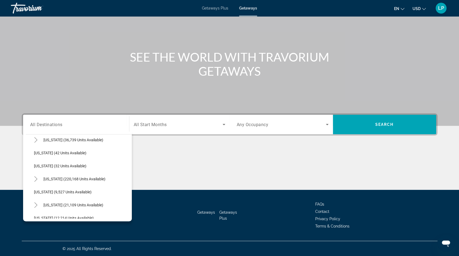
scroll to position [75, 0]
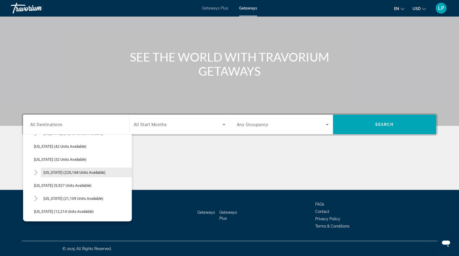
click at [51, 168] on span "Search widget" at bounding box center [86, 172] width 91 height 13
type input "**********"
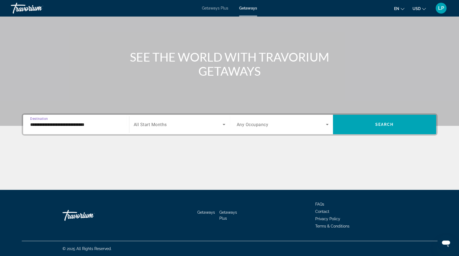
click at [146, 124] on span "All Start Months" at bounding box center [150, 124] width 33 height 5
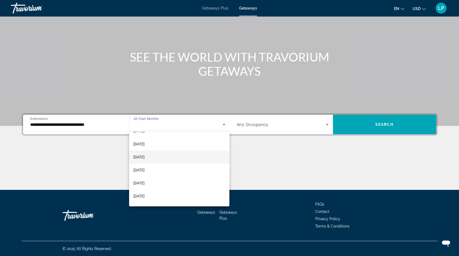
scroll to position [28, 0]
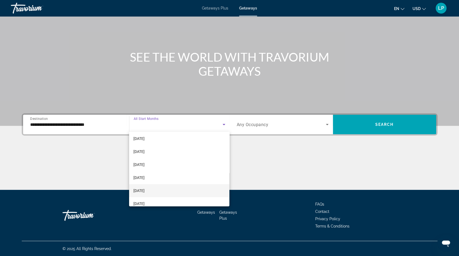
click at [144, 189] on span "February 2026" at bounding box center [138, 191] width 11 height 7
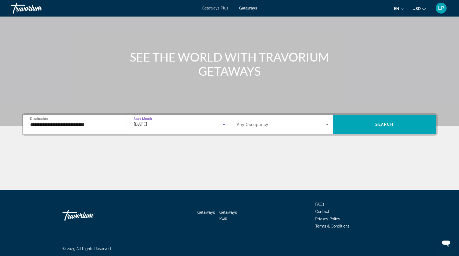
click at [299, 128] on div "Search widget" at bounding box center [282, 124] width 92 height 15
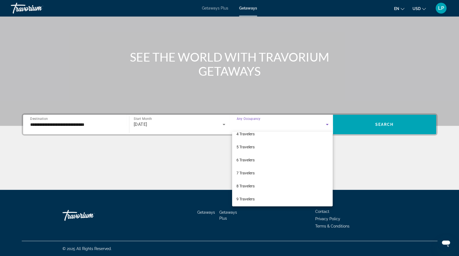
scroll to position [53, 0]
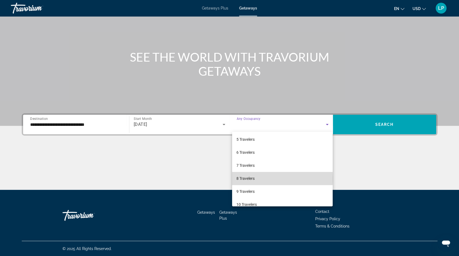
click at [261, 179] on mat-option "8 Travelers" at bounding box center [282, 178] width 100 height 13
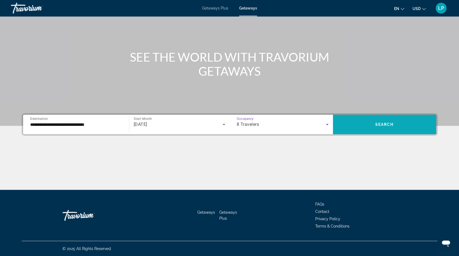
click at [378, 126] on span "Search" at bounding box center [384, 124] width 18 height 4
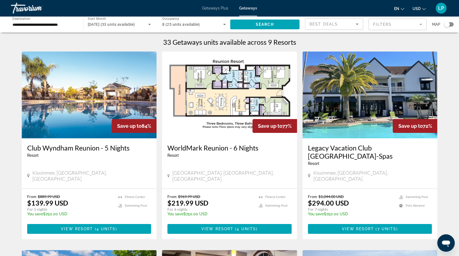
scroll to position [4, 0]
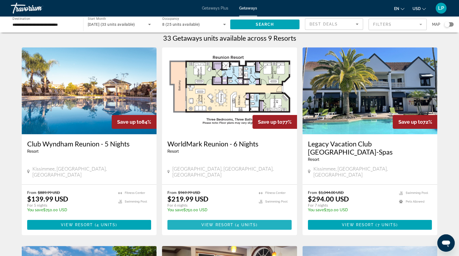
click at [230, 223] on span "View Resort" at bounding box center [217, 225] width 32 height 4
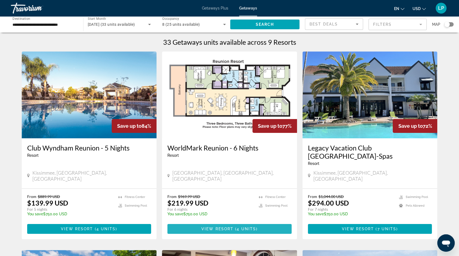
click at [235, 227] on span "( 4 units )" at bounding box center [245, 229] width 24 height 4
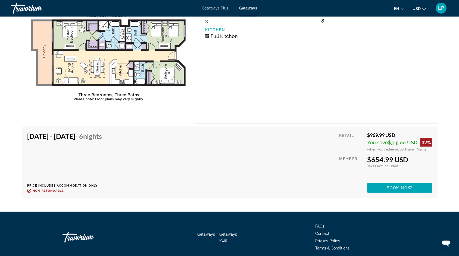
scroll to position [1016, 0]
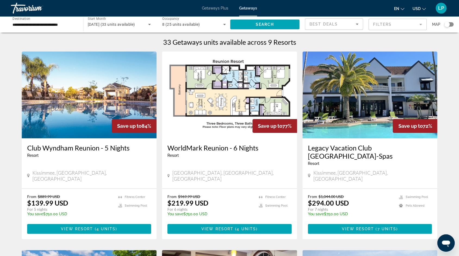
click at [437, 6] on div "LP" at bounding box center [440, 8] width 11 height 11
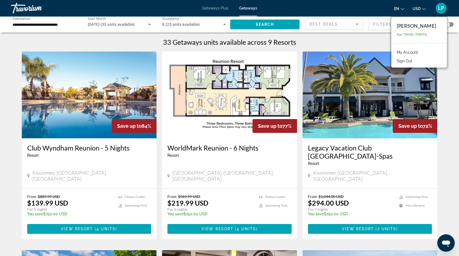
click at [419, 51] on link "My Account" at bounding box center [407, 52] width 27 height 7
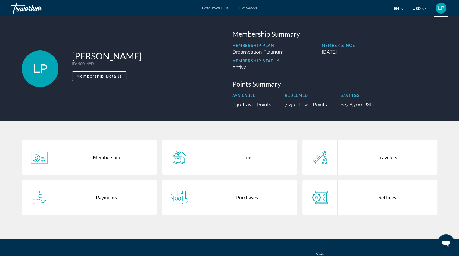
click at [254, 152] on div "Trips" at bounding box center [247, 157] width 100 height 35
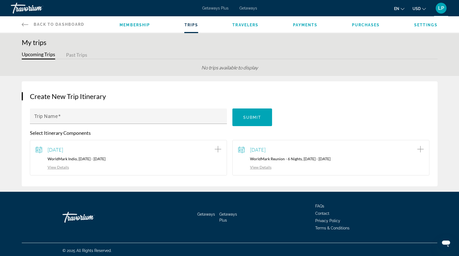
scroll to position [1, 0]
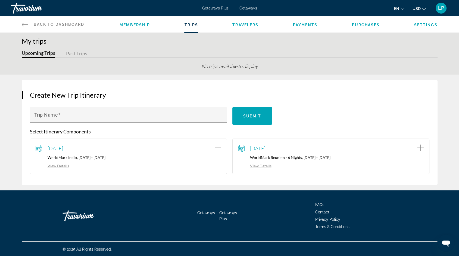
click at [284, 158] on p "WorldMark Reunion - 6 Nights, [DATE] - [DATE]" at bounding box center [330, 157] width 185 height 5
click at [264, 165] on link "View Details" at bounding box center [254, 166] width 33 height 5
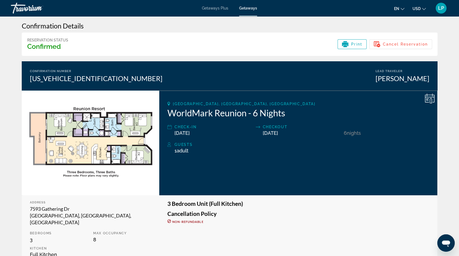
scroll to position [7, 0]
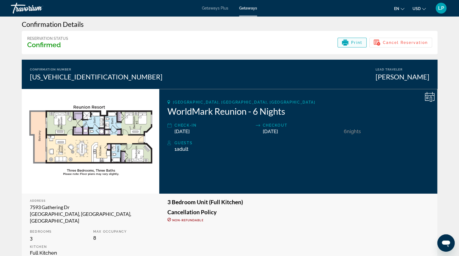
click at [356, 38] on span "Main content" at bounding box center [351, 42] width 29 height 13
click at [62, 73] on div "EVRN0001063096001" at bounding box center [96, 77] width 132 height 8
click at [427, 97] on icon "Main content" at bounding box center [429, 97] width 10 height 10
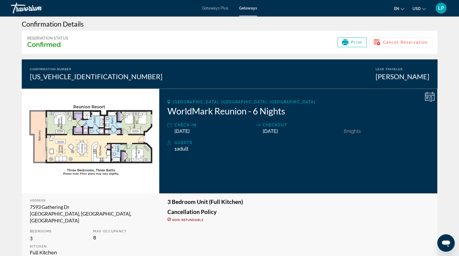
scroll to position [0, 0]
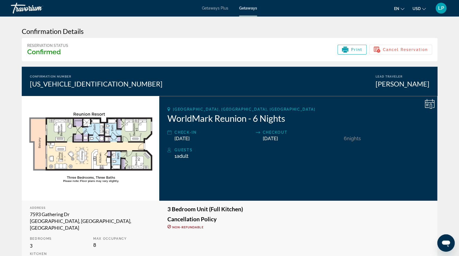
click at [441, 9] on span "LP" at bounding box center [441, 7] width 6 height 5
click at [408, 52] on link "My Account" at bounding box center [407, 52] width 27 height 7
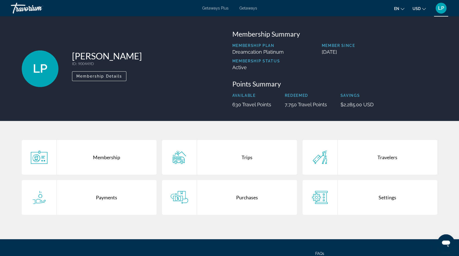
click at [241, 190] on div "Purchases" at bounding box center [247, 197] width 100 height 35
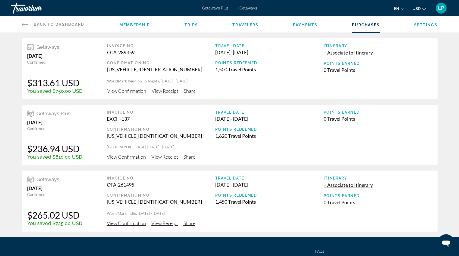
click at [305, 25] on span "Payments" at bounding box center [304, 25] width 25 height 4
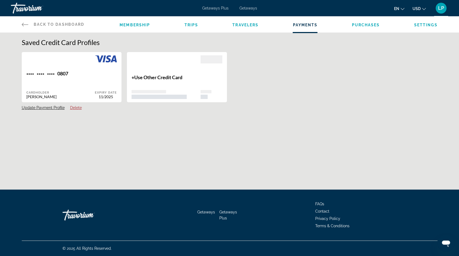
click at [371, 27] on span "Purchases" at bounding box center [365, 25] width 28 height 4
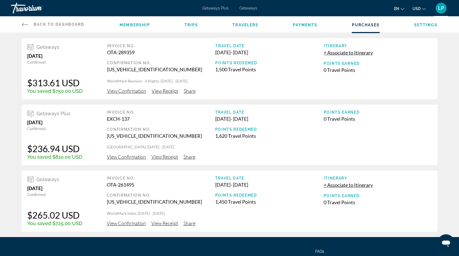
click at [188, 26] on span "Trips" at bounding box center [191, 25] width 14 height 4
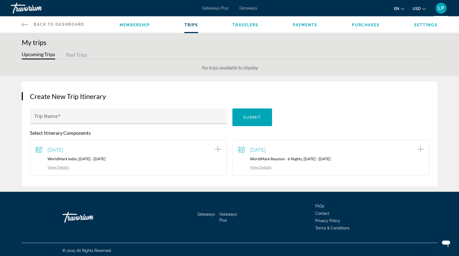
click at [265, 151] on span "[DATE]" at bounding box center [257, 150] width 15 height 6
click at [260, 166] on link "View Details" at bounding box center [254, 167] width 33 height 5
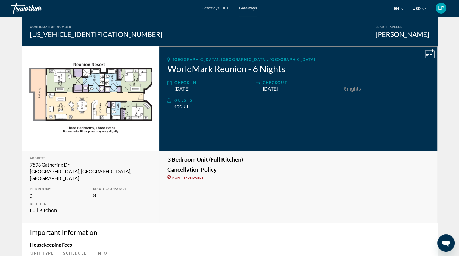
scroll to position [47, 0]
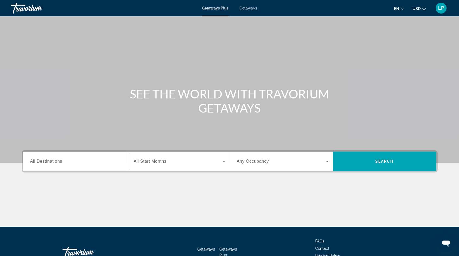
click at [42, 160] on span "All Destinations" at bounding box center [46, 161] width 32 height 5
click at [42, 160] on input "Destination All Destinations" at bounding box center [76, 162] width 92 height 7
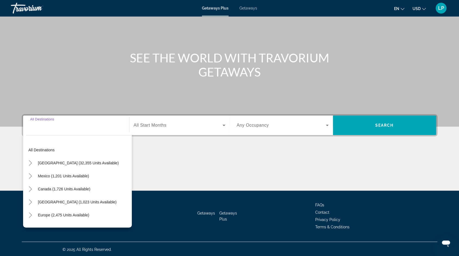
scroll to position [37, 0]
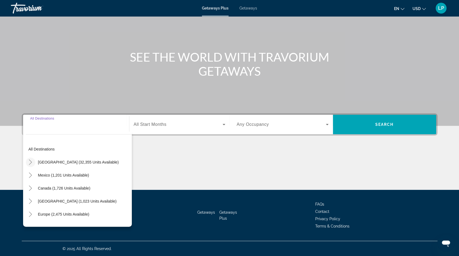
click at [30, 160] on icon "Toggle United States (32,355 units available)" at bounding box center [30, 162] width 5 height 5
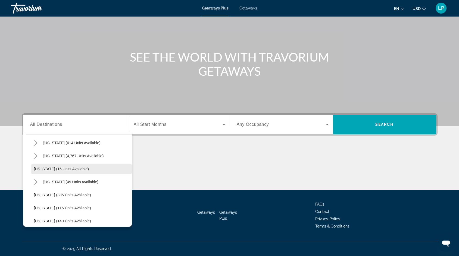
scroll to position [69, 0]
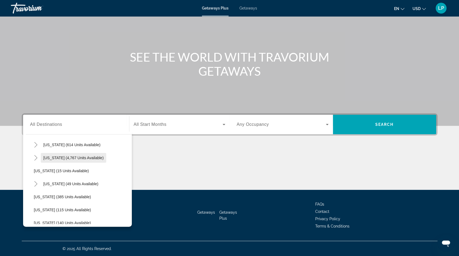
click at [54, 156] on span "[US_STATE] (4,767 units available)" at bounding box center [73, 158] width 60 height 4
type input "**********"
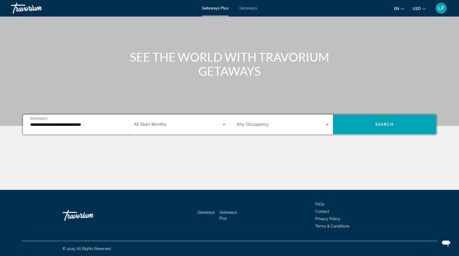
click at [161, 126] on span "All Start Months" at bounding box center [150, 124] width 33 height 5
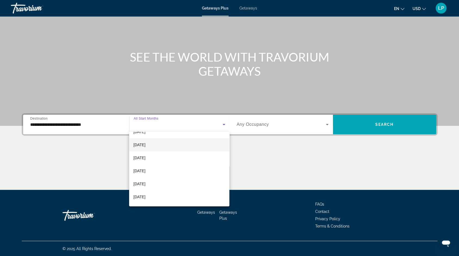
scroll to position [40, 0]
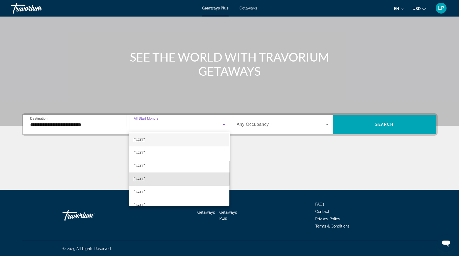
click at [149, 175] on mat-option "[DATE]" at bounding box center [179, 179] width 100 height 13
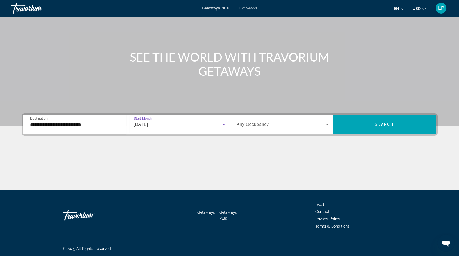
click at [254, 124] on span "Any Occupancy" at bounding box center [252, 124] width 32 height 5
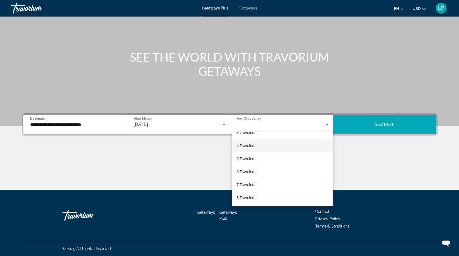
scroll to position [35, 0]
click at [242, 193] on mat-option "8 Travelers" at bounding box center [282, 197] width 100 height 13
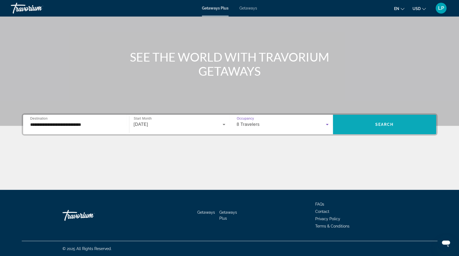
click at [364, 125] on span "Search widget" at bounding box center [384, 124] width 103 height 13
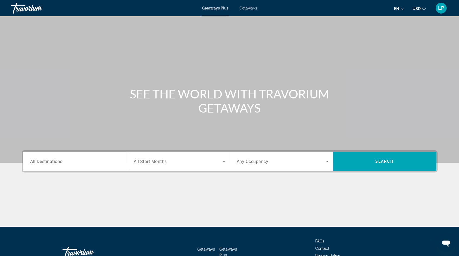
click at [41, 161] on span "All Destinations" at bounding box center [46, 161] width 32 height 5
click at [41, 161] on input "Destination All Destinations" at bounding box center [76, 162] width 92 height 7
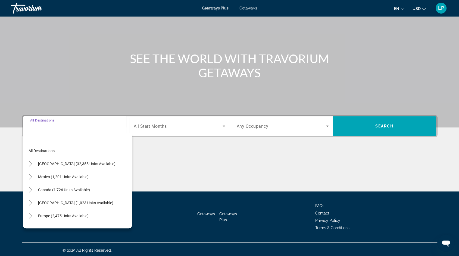
scroll to position [37, 0]
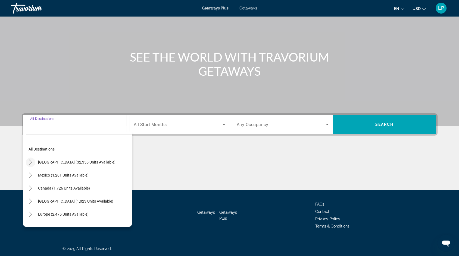
click at [33, 161] on icon "Toggle United States (32,355 units available)" at bounding box center [30, 162] width 5 height 5
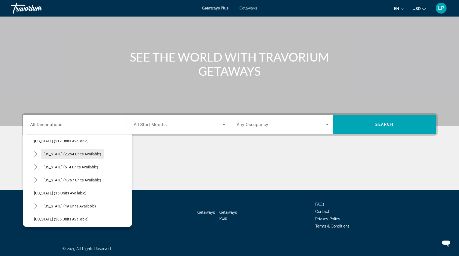
scroll to position [62, 0]
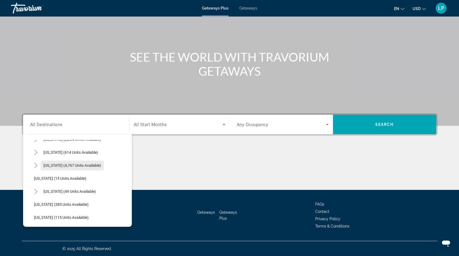
click at [60, 159] on span "Search widget" at bounding box center [72, 165] width 63 height 13
type input "**********"
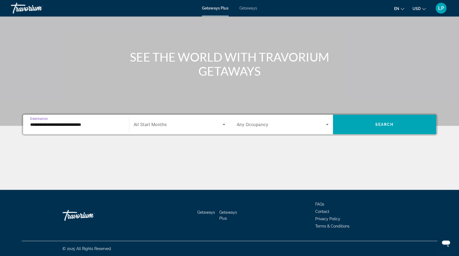
click at [156, 125] on span "All Start Months" at bounding box center [150, 124] width 33 height 5
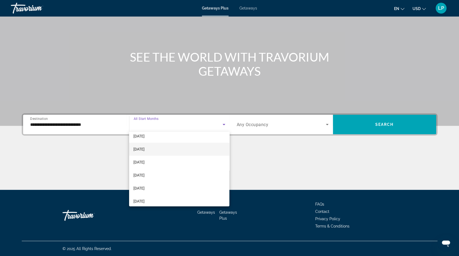
scroll to position [31, 0]
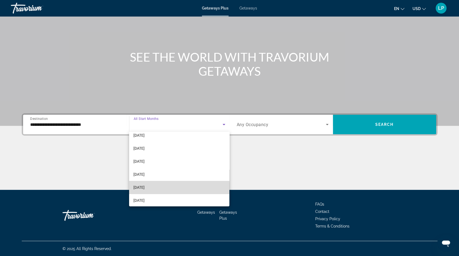
click at [144, 190] on span "[DATE]" at bounding box center [138, 187] width 11 height 7
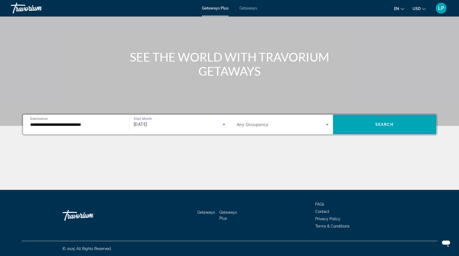
click at [261, 125] on span "Any Occupancy" at bounding box center [252, 124] width 32 height 5
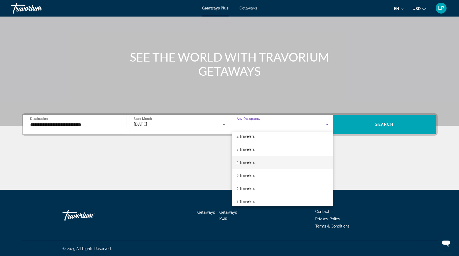
scroll to position [18, 0]
click at [248, 185] on span "6 Travelers" at bounding box center [245, 188] width 18 height 7
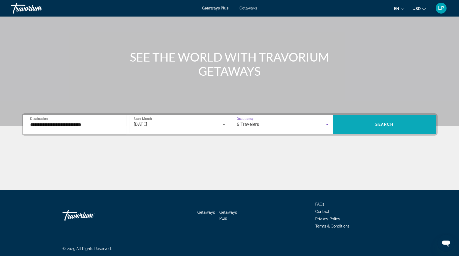
click at [374, 129] on span "Search widget" at bounding box center [384, 124] width 103 height 13
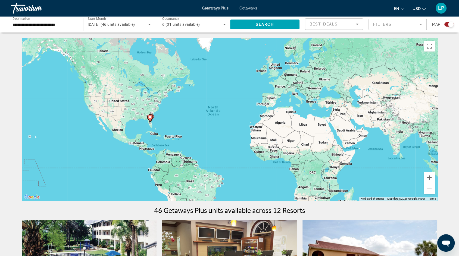
click at [253, 8] on span "Getaways" at bounding box center [248, 8] width 18 height 4
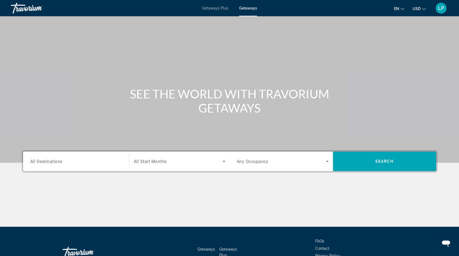
click at [49, 161] on span "All Destinations" at bounding box center [46, 161] width 32 height 5
click at [49, 161] on input "Destination All Destinations" at bounding box center [76, 162] width 92 height 7
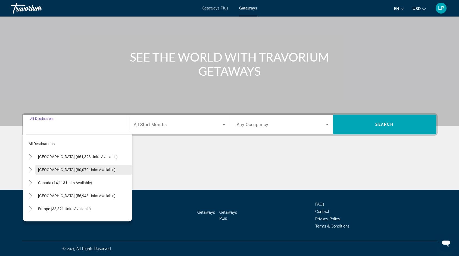
scroll to position [37, 0]
click at [30, 156] on icon "Toggle United States (661,323 units available)" at bounding box center [30, 156] width 5 height 5
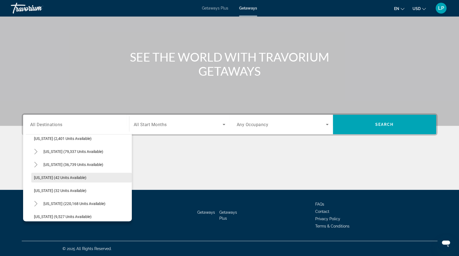
scroll to position [46, 0]
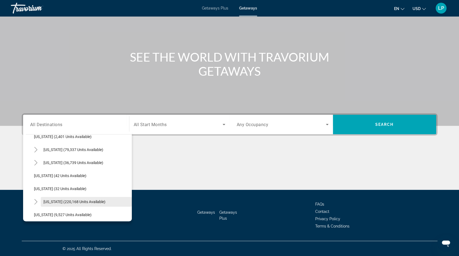
click at [49, 201] on span "[US_STATE] (220,168 units available)" at bounding box center [74, 202] width 62 height 4
type input "**********"
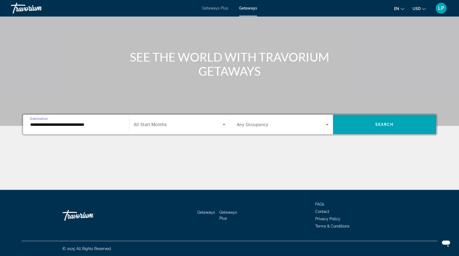
click at [150, 128] on div "Search widget" at bounding box center [179, 124] width 91 height 15
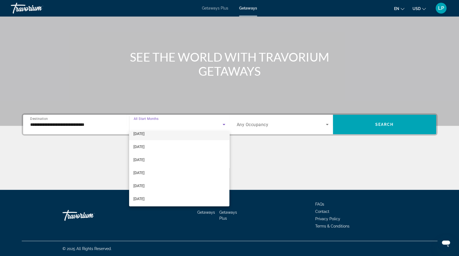
scroll to position [41, 0]
click at [144, 176] on span "[DATE]" at bounding box center [138, 177] width 11 height 7
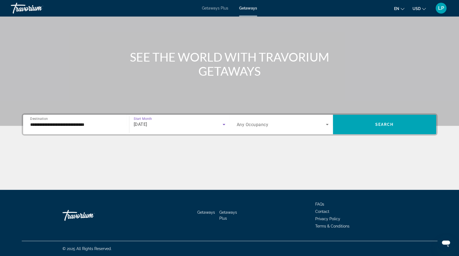
click at [252, 128] on div "Search widget" at bounding box center [282, 124] width 92 height 15
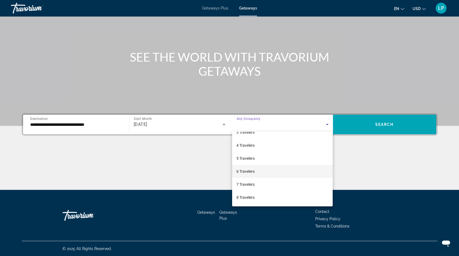
scroll to position [42, 0]
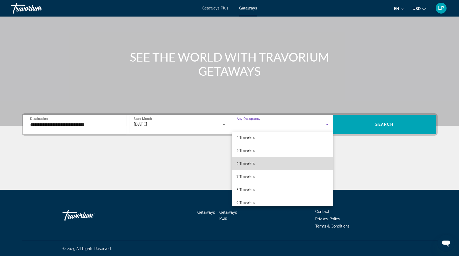
click at [253, 164] on span "6 Travelers" at bounding box center [245, 163] width 18 height 7
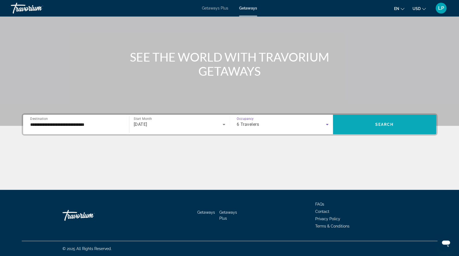
click at [349, 131] on span "Search widget" at bounding box center [384, 125] width 103 height 20
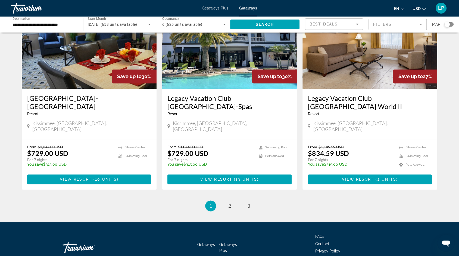
scroll to position [645, 0]
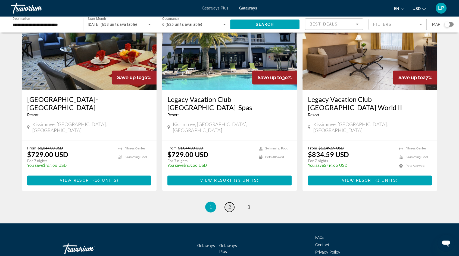
click at [228, 204] on span "2" at bounding box center [229, 207] width 3 height 6
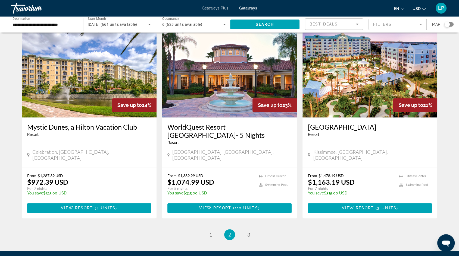
scroll to position [604, 0]
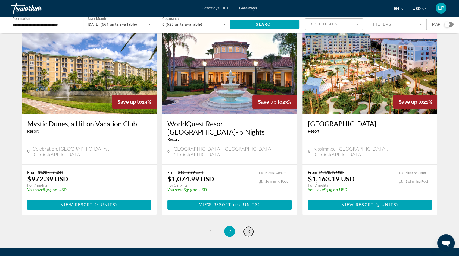
click at [248, 229] on span "3" at bounding box center [248, 232] width 3 height 6
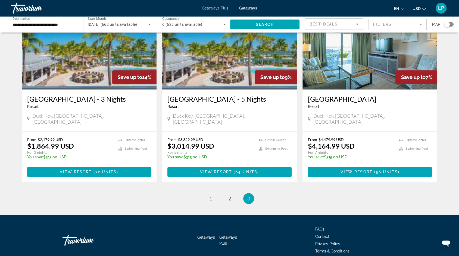
scroll to position [261, 0]
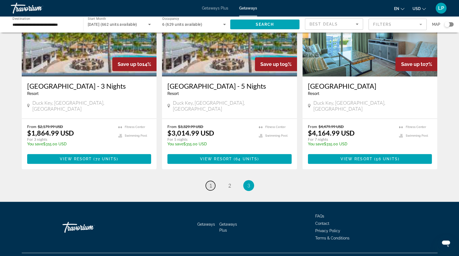
click at [209, 183] on span "1" at bounding box center [210, 186] width 3 height 6
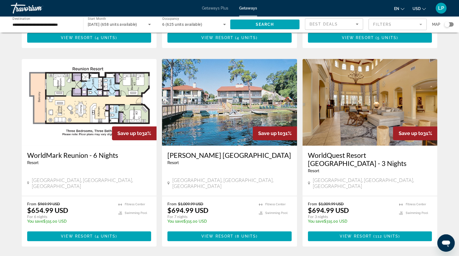
scroll to position [394, 0]
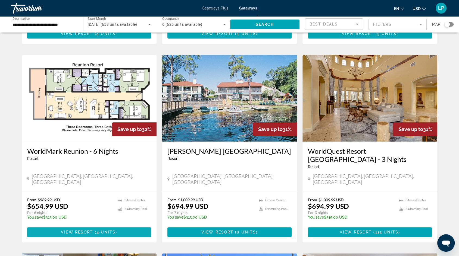
click at [80, 230] on span "View Resort" at bounding box center [77, 232] width 32 height 4
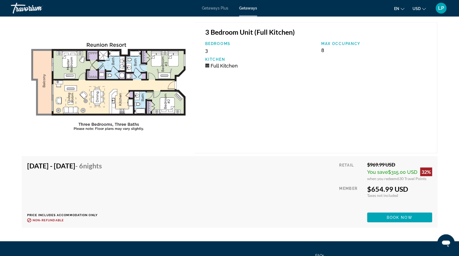
scroll to position [966, 0]
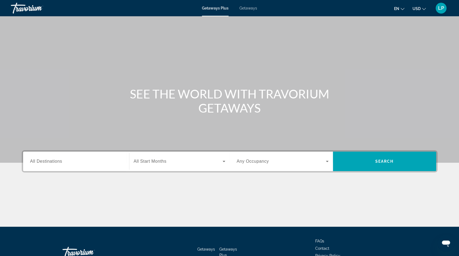
click at [62, 163] on span "All Destinations" at bounding box center [46, 161] width 32 height 5
click at [62, 163] on input "Destination All Destinations" at bounding box center [76, 162] width 92 height 7
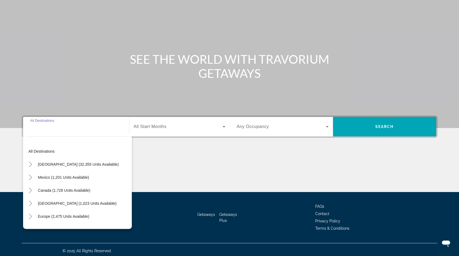
scroll to position [37, 0]
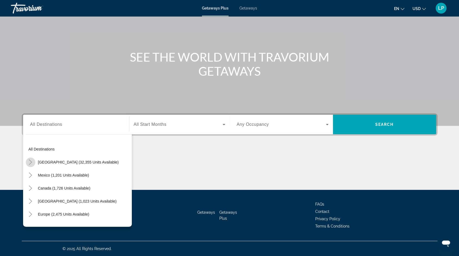
click at [31, 161] on icon "Toggle United States (32,355 units available)" at bounding box center [30, 162] width 5 height 5
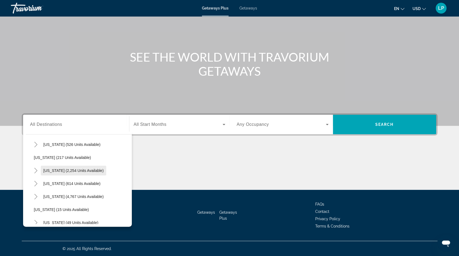
scroll to position [31, 0]
click at [55, 195] on span "[US_STATE] (4,767 units available)" at bounding box center [73, 196] width 60 height 4
type input "**********"
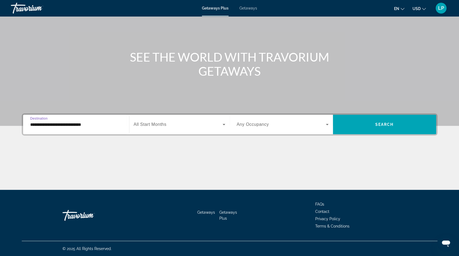
click at [169, 125] on span "Search widget" at bounding box center [178, 124] width 89 height 7
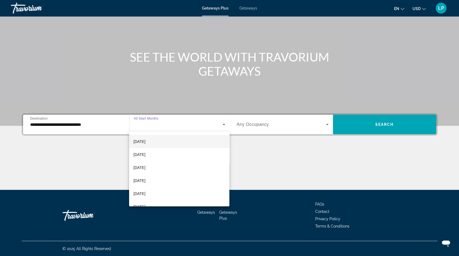
scroll to position [61, 0]
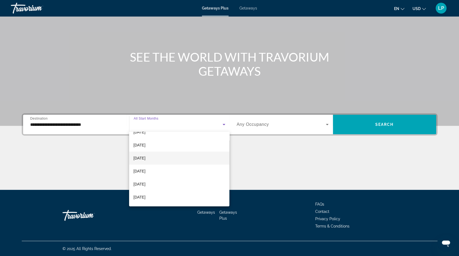
click at [145, 158] on span "[DATE]" at bounding box center [139, 158] width 12 height 7
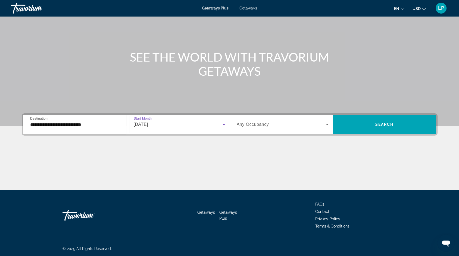
click at [265, 122] on span "Any Occupancy" at bounding box center [252, 124] width 32 height 5
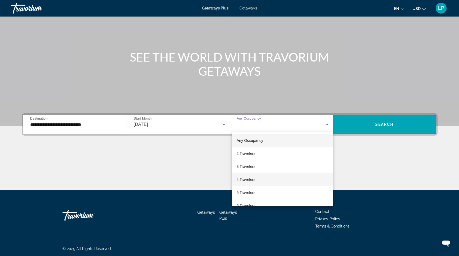
click at [250, 179] on span "4 Travelers" at bounding box center [245, 179] width 19 height 7
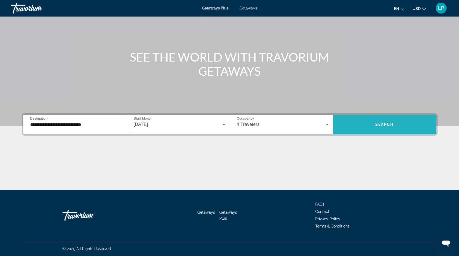
click at [382, 122] on button "Search" at bounding box center [384, 125] width 103 height 20
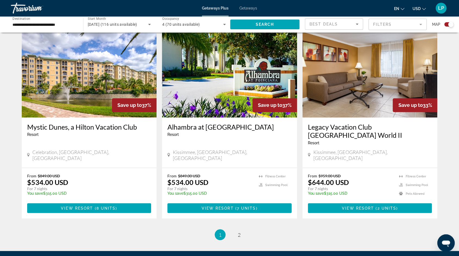
scroll to position [798, 0]
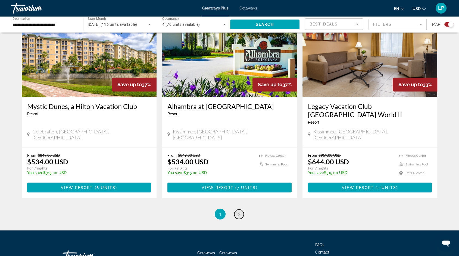
click at [241, 210] on link "page 2" at bounding box center [239, 215] width 10 height 10
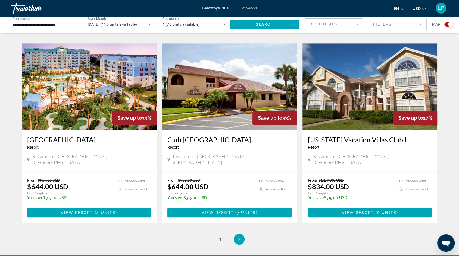
scroll to position [369, 0]
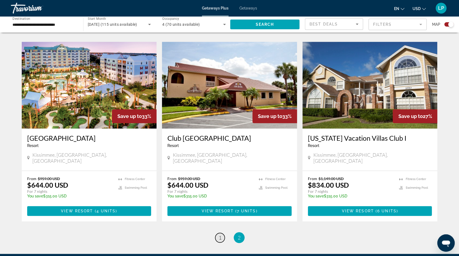
click at [219, 235] on span "1" at bounding box center [220, 238] width 3 height 6
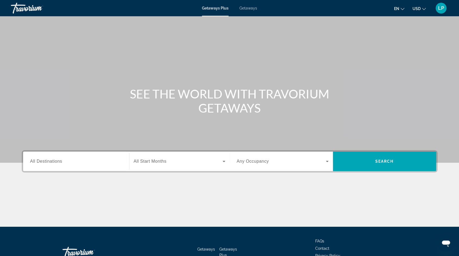
click at [52, 162] on span "All Destinations" at bounding box center [46, 161] width 32 height 5
click at [52, 162] on input "Destination All Destinations" at bounding box center [76, 162] width 92 height 7
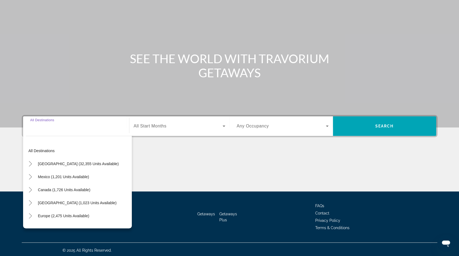
scroll to position [37, 0]
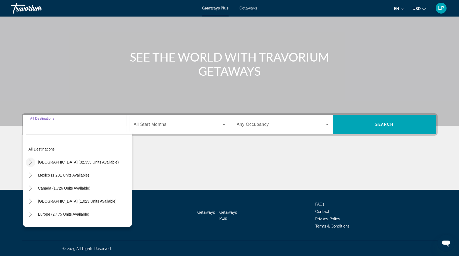
click at [30, 163] on icon "Toggle United States (32,355 units available)" at bounding box center [30, 162] width 5 height 5
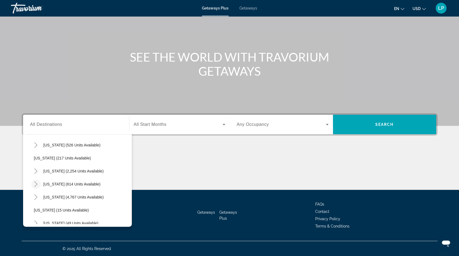
scroll to position [33, 0]
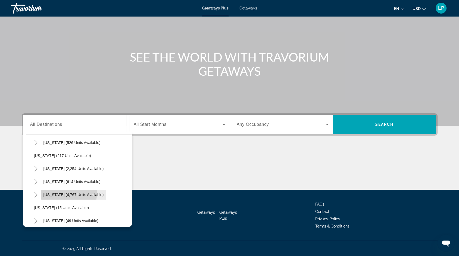
click at [53, 192] on span "Search widget" at bounding box center [74, 194] width 66 height 13
type input "**********"
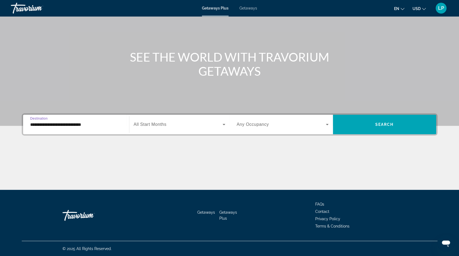
click at [443, 9] on div "LP" at bounding box center [440, 8] width 11 height 11
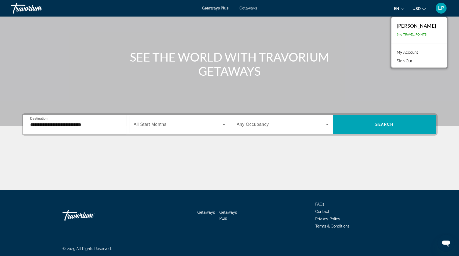
click at [406, 61] on button "Sign Out" at bounding box center [404, 61] width 21 height 7
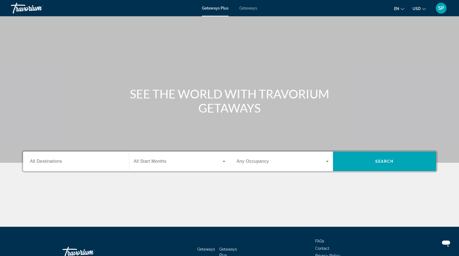
click at [253, 12] on div "Getaways Plus Getaways en English Español Français Italiano Português русский U…" at bounding box center [229, 8] width 459 height 14
click at [249, 8] on span "Getaways" at bounding box center [248, 8] width 18 height 4
click at [56, 163] on span "All Destinations" at bounding box center [46, 161] width 32 height 5
click at [56, 163] on input "Destination All Destinations" at bounding box center [76, 162] width 92 height 7
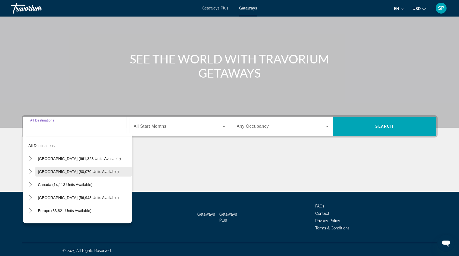
scroll to position [37, 0]
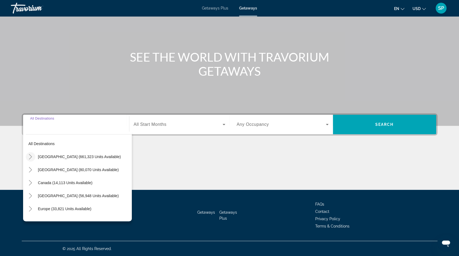
click at [31, 155] on icon "Toggle United States (661,323 units available)" at bounding box center [30, 156] width 5 height 5
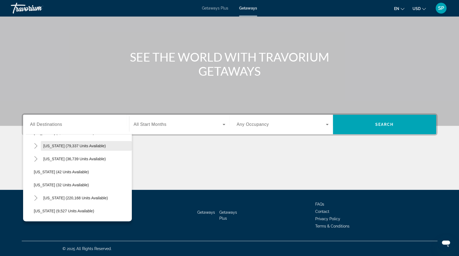
scroll to position [56, 0]
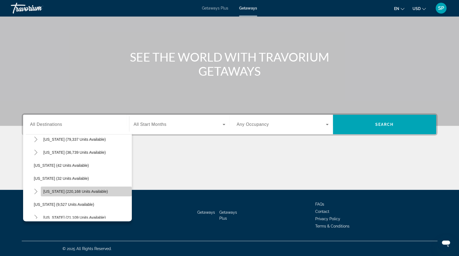
click at [48, 192] on span "Florida (220,168 units available)" at bounding box center [75, 191] width 64 height 4
type input "**********"
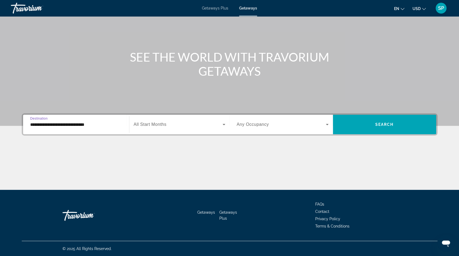
click at [169, 127] on span "Search widget" at bounding box center [178, 124] width 89 height 7
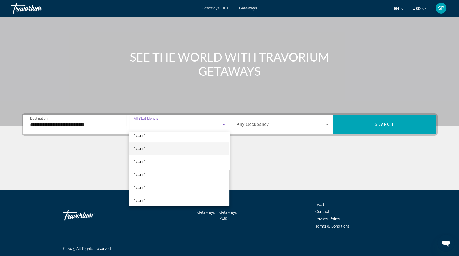
scroll to position [36, 0]
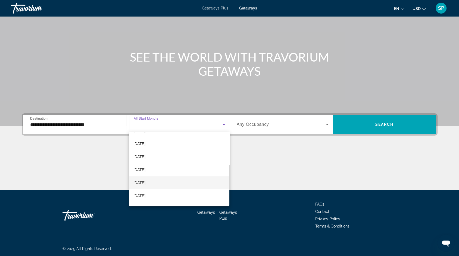
click at [158, 181] on mat-option "February 2026" at bounding box center [179, 182] width 100 height 13
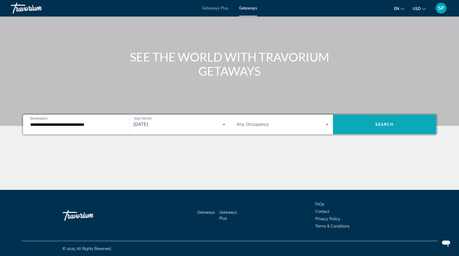
click at [354, 120] on span "Search widget" at bounding box center [384, 124] width 103 height 13
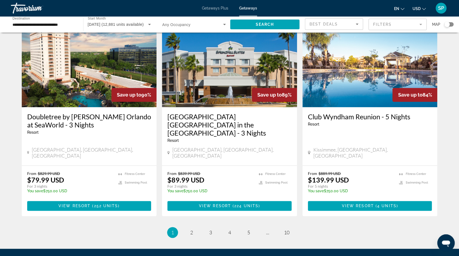
scroll to position [654, 0]
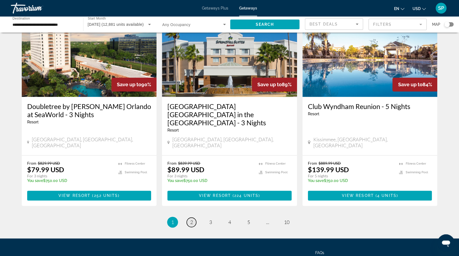
click at [193, 218] on link "page 2" at bounding box center [191, 223] width 10 height 10
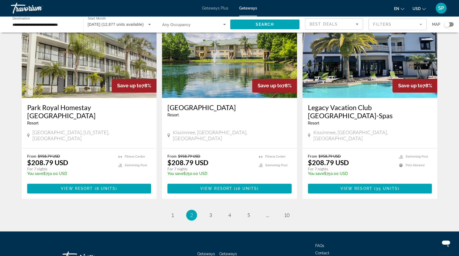
scroll to position [638, 0]
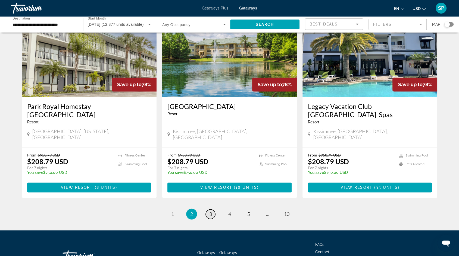
click at [212, 210] on link "page 3" at bounding box center [211, 215] width 10 height 10
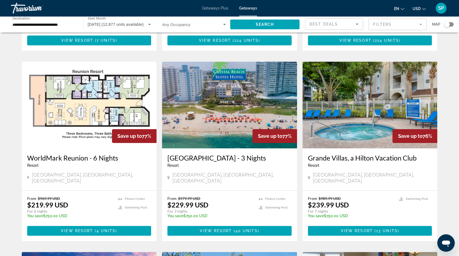
scroll to position [200, 0]
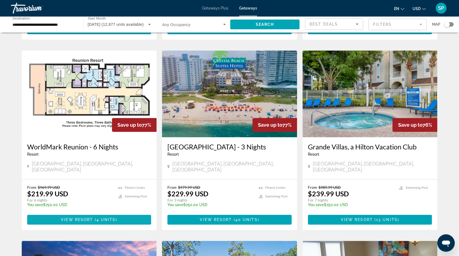
click at [88, 218] on span "View Resort" at bounding box center [77, 220] width 32 height 4
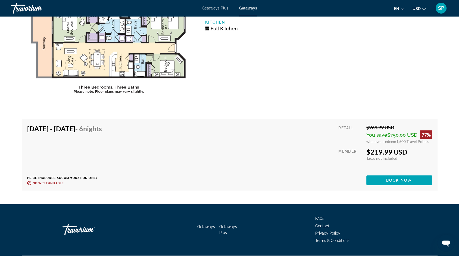
scroll to position [997, 0]
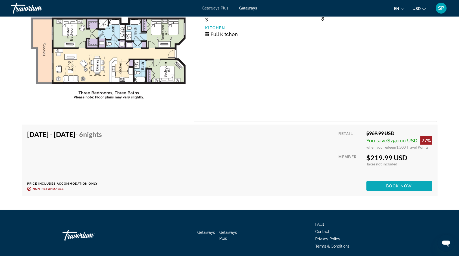
click at [391, 184] on span "Book now" at bounding box center [399, 186] width 26 height 4
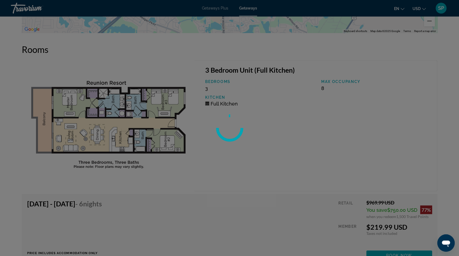
scroll to position [930, 0]
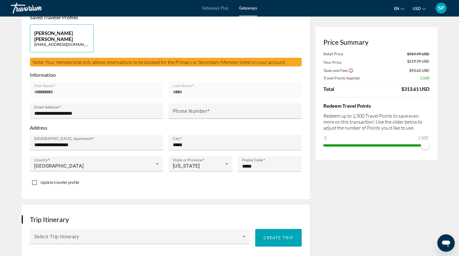
scroll to position [91, 0]
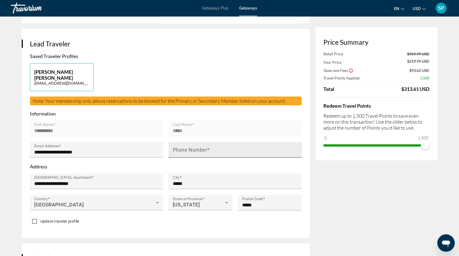
click at [197, 147] on mat-label "Phone Number" at bounding box center [190, 150] width 34 height 6
click at [197, 149] on input "Phone Number" at bounding box center [237, 152] width 128 height 7
type input "**********"
click at [114, 217] on div "Update traveler profile" at bounding box center [165, 222] width 271 height 11
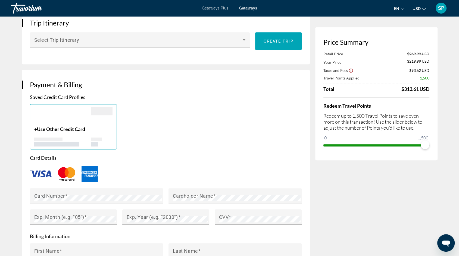
scroll to position [347, 0]
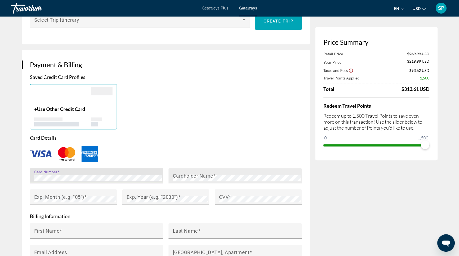
click at [177, 173] on mat-label "Cardholder Name" at bounding box center [193, 176] width 40 height 6
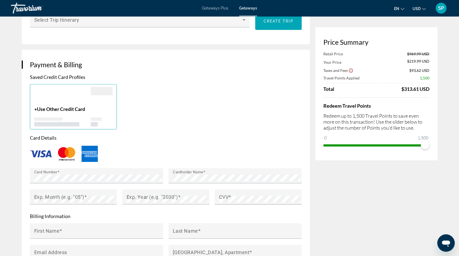
click at [163, 135] on p "Card Details" at bounding box center [165, 138] width 271 height 6
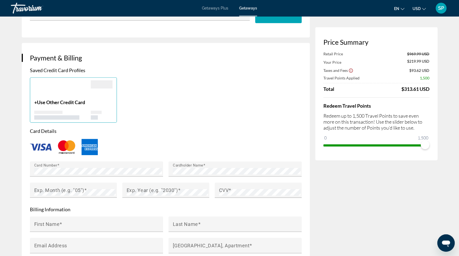
scroll to position [356, 0]
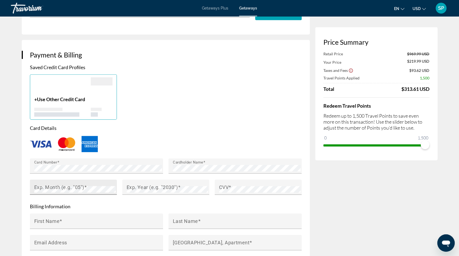
click at [83, 184] on mat-label "Exp. Month (e.g. "05")" at bounding box center [59, 187] width 50 height 6
click at [135, 184] on mat-label "Exp. Year (e.g. "2030")" at bounding box center [152, 187] width 51 height 6
click at [229, 184] on span "Main content" at bounding box center [229, 187] width 3 height 6
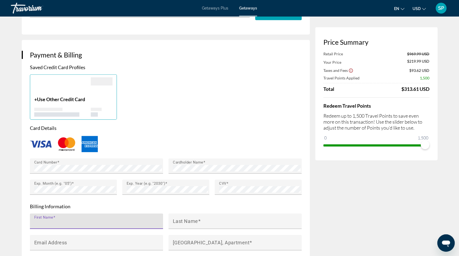
click at [158, 220] on input "First Name" at bounding box center [98, 223] width 128 height 7
type input "********"
type input "*****"
type input "**********"
type input "*****"
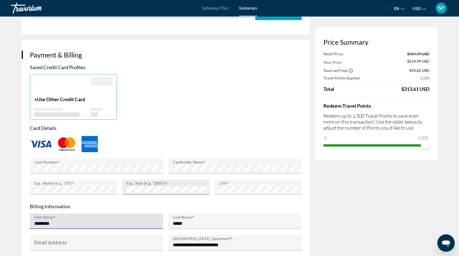
type input "**"
type input "*****"
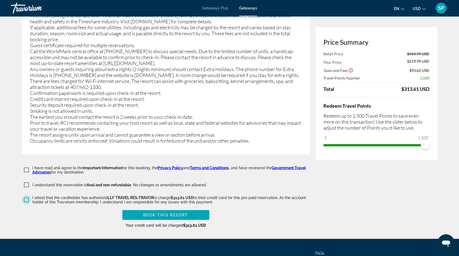
scroll to position [993, 0]
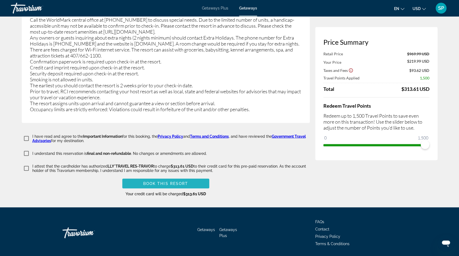
click at [164, 182] on span "Book this Resort" at bounding box center [165, 184] width 45 height 4
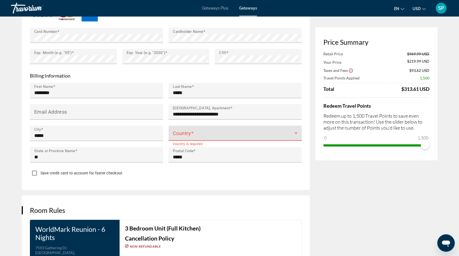
click at [184, 132] on span "Main content" at bounding box center [234, 135] width 122 height 7
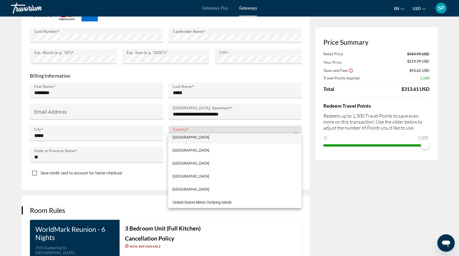
scroll to position [3108, 0]
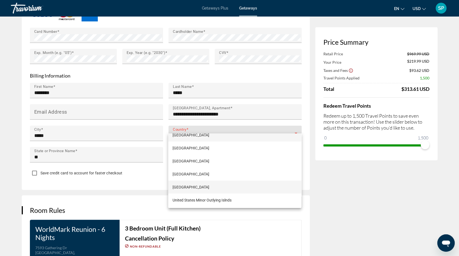
click at [190, 188] on span "United States of America" at bounding box center [190, 187] width 37 height 7
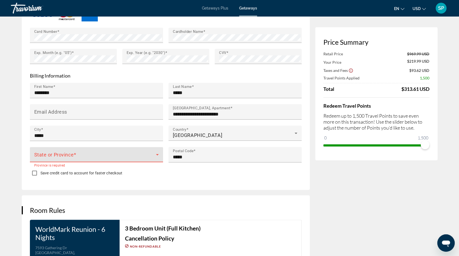
click at [94, 154] on span "Main content" at bounding box center [95, 157] width 122 height 7
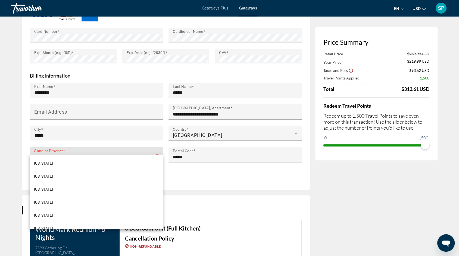
scroll to position [97, 0]
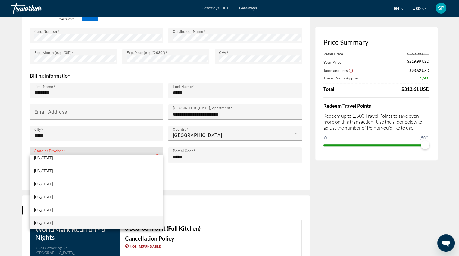
click at [52, 220] on mat-option "Idaho" at bounding box center [96, 223] width 133 height 13
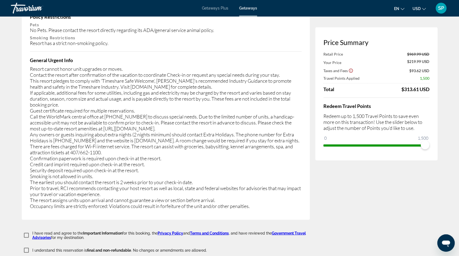
scroll to position [993, 0]
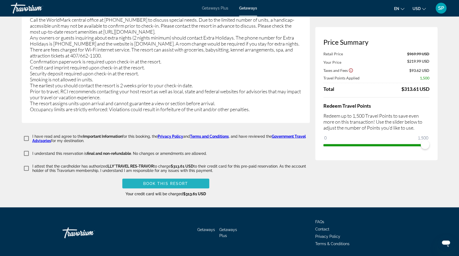
click at [152, 182] on span "Book this Resort" at bounding box center [165, 184] width 45 height 4
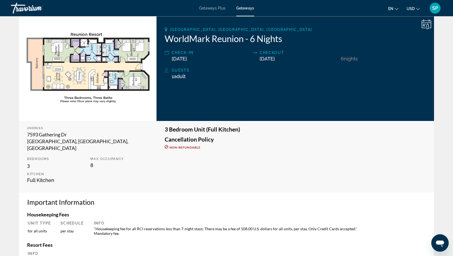
scroll to position [80, 0]
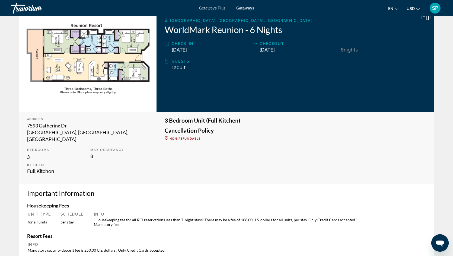
click at [444, 12] on div "Getaways Plus Getaways en English Español Français Italiano Português русский U…" at bounding box center [226, 8] width 453 height 14
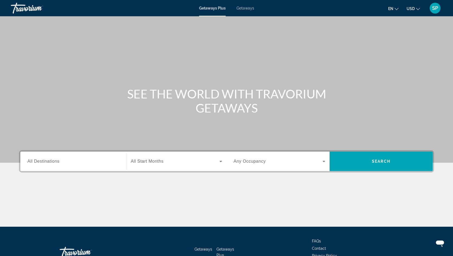
click at [435, 6] on span "SP" at bounding box center [435, 7] width 6 height 5
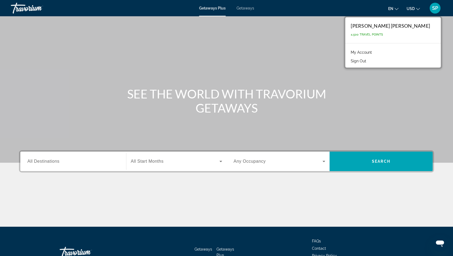
click at [375, 50] on link "My Account" at bounding box center [361, 52] width 27 height 7
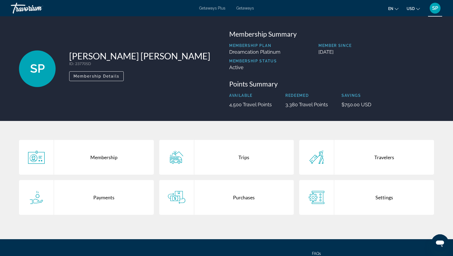
click at [245, 151] on div "Trips" at bounding box center [244, 157] width 100 height 35
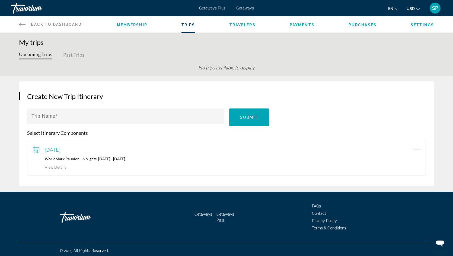
click at [60, 148] on span "[DATE]" at bounding box center [52, 150] width 15 height 6
click at [58, 165] on link "View Details" at bounding box center [49, 167] width 33 height 5
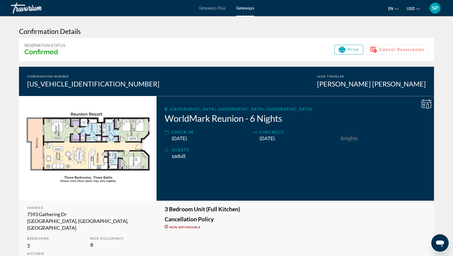
click at [450, 7] on div "Getaways Plus Getaways en English Español Français Italiano Português русский U…" at bounding box center [226, 8] width 453 height 14
click at [437, 8] on span "SP" at bounding box center [435, 7] width 6 height 5
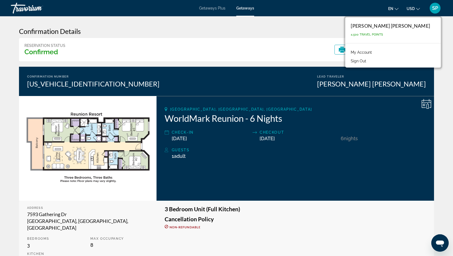
click at [435, 6] on span "SP" at bounding box center [435, 7] width 6 height 5
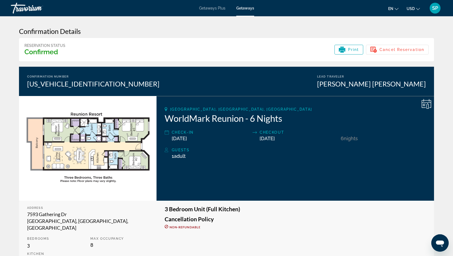
click at [435, 6] on span "SP" at bounding box center [435, 7] width 6 height 5
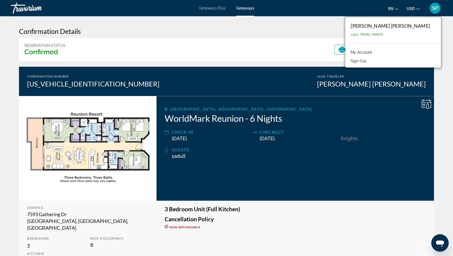
click at [375, 54] on link "My Account" at bounding box center [361, 52] width 27 height 7
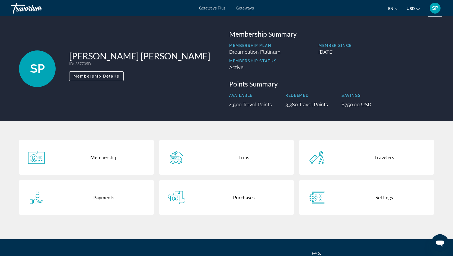
click at [236, 198] on div "Purchases" at bounding box center [244, 197] width 100 height 35
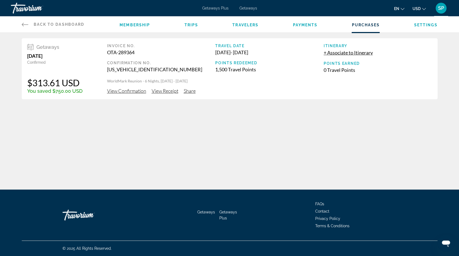
click at [119, 91] on span "View Confirmation" at bounding box center [126, 91] width 39 height 6
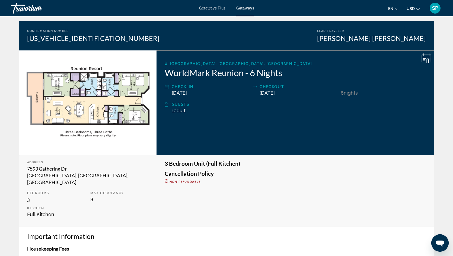
scroll to position [225, 0]
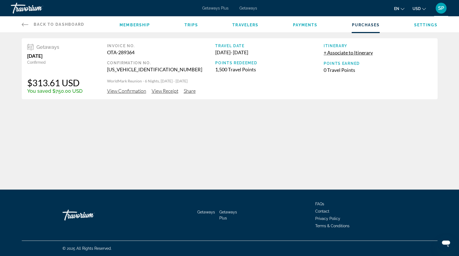
click at [166, 90] on span "View Receipt" at bounding box center [164, 91] width 27 height 6
